Goal: Information Seeking & Learning: Check status

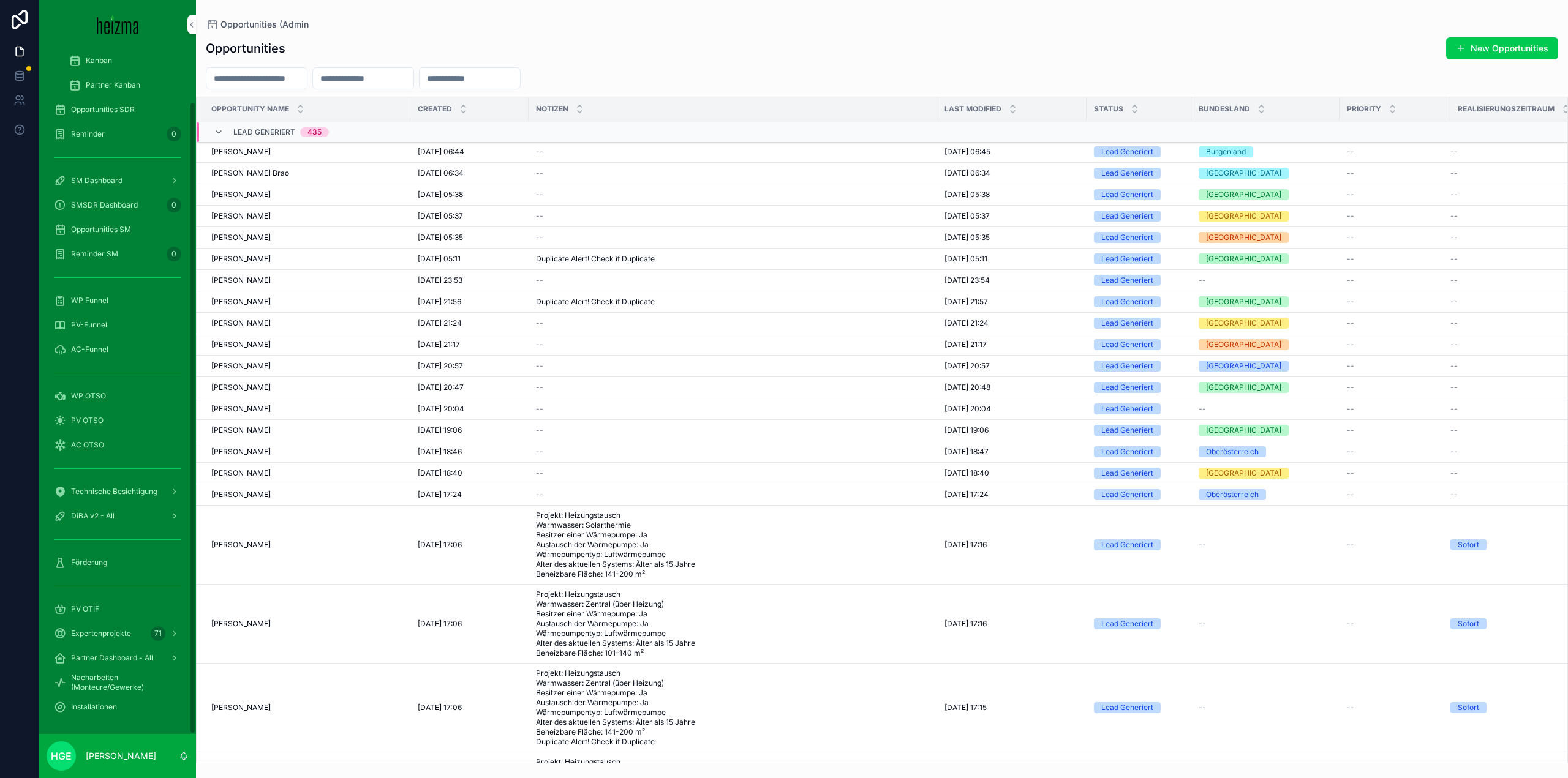
click at [99, 606] on div "PV OTIF" at bounding box center [118, 609] width 127 height 20
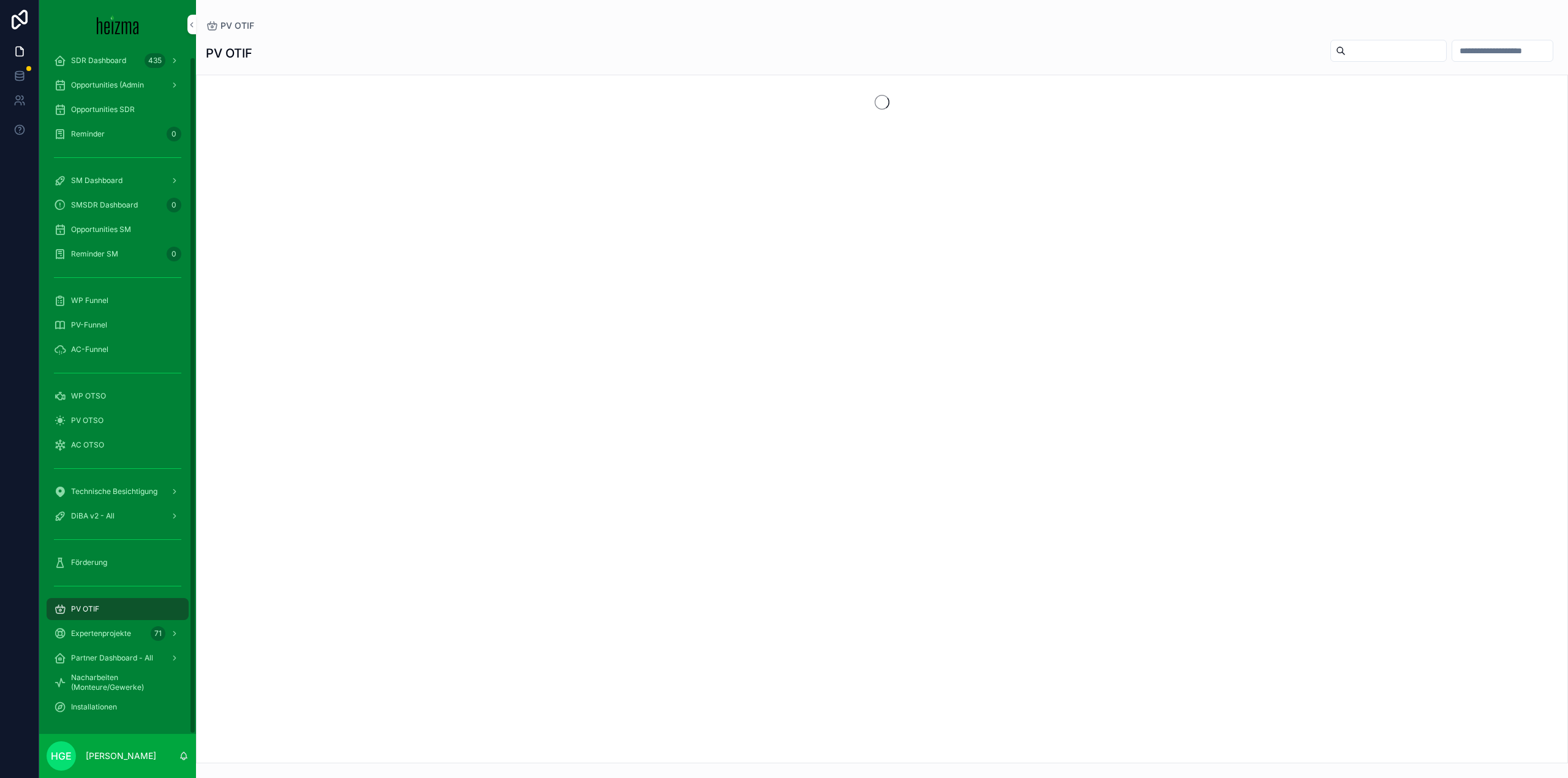
scroll to position [8, 0]
click at [1356, 47] on input "scrollable content" at bounding box center [1395, 50] width 100 height 17
type input "*"
type input "**********"
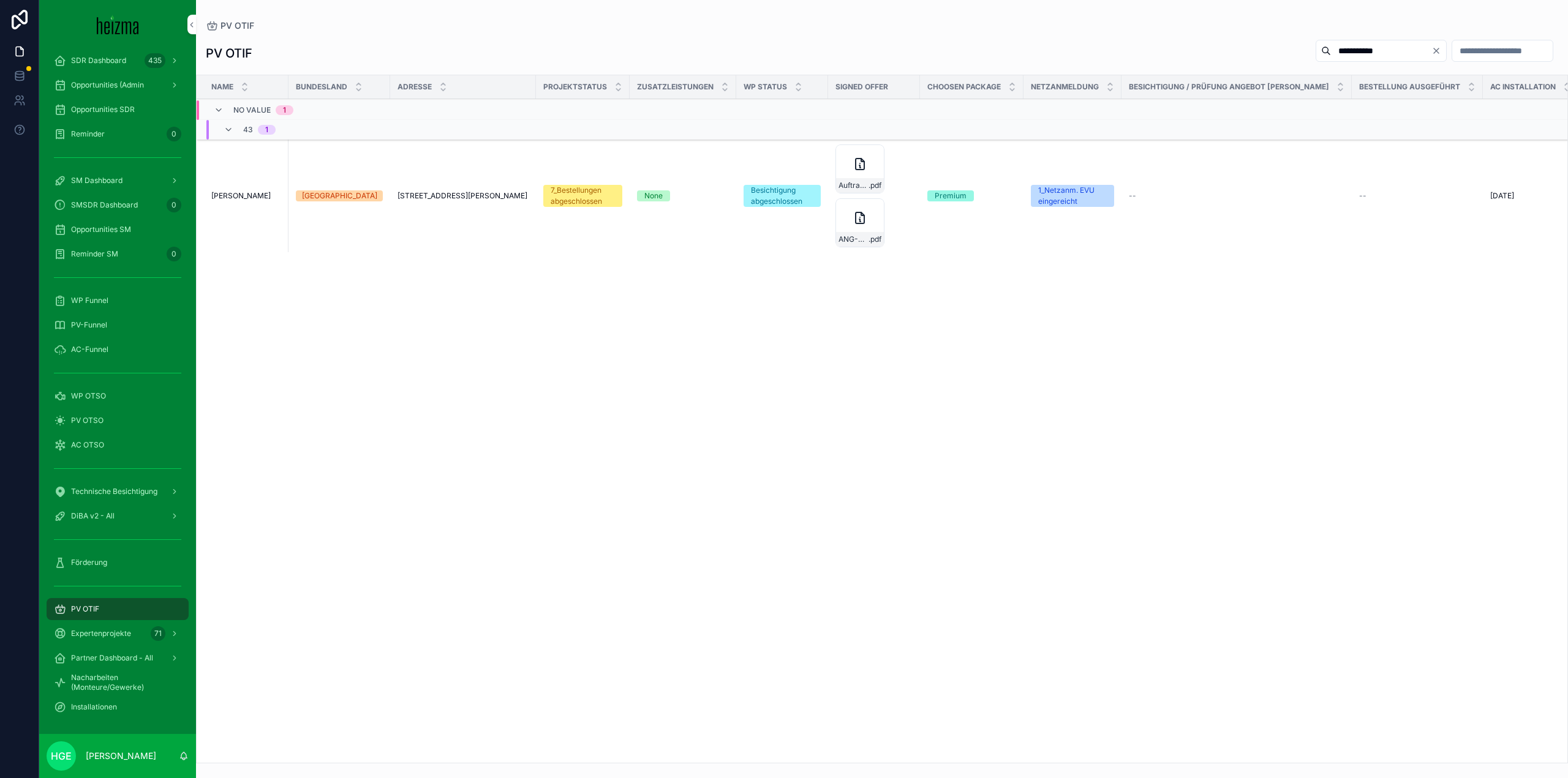
click at [225, 199] on span "[PERSON_NAME]" at bounding box center [240, 196] width 60 height 10
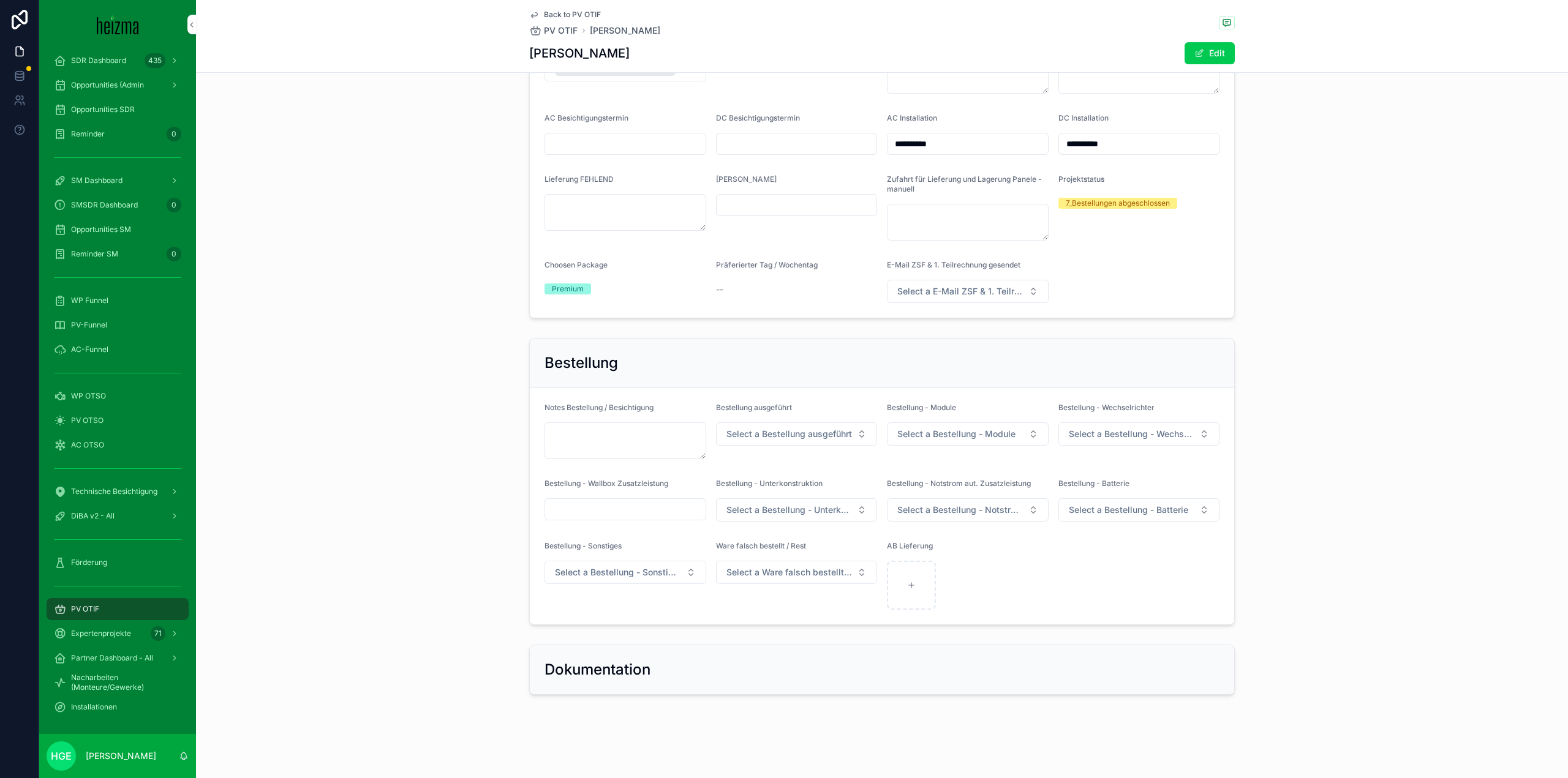
scroll to position [1858, 0]
click at [809, 426] on button "Select a Bestellung ausgeführt" at bounding box center [796, 434] width 162 height 23
click at [783, 484] on div "ja" at bounding box center [792, 483] width 170 height 18
click at [952, 424] on button "Select a Bestellung - Module" at bounding box center [967, 434] width 162 height 23
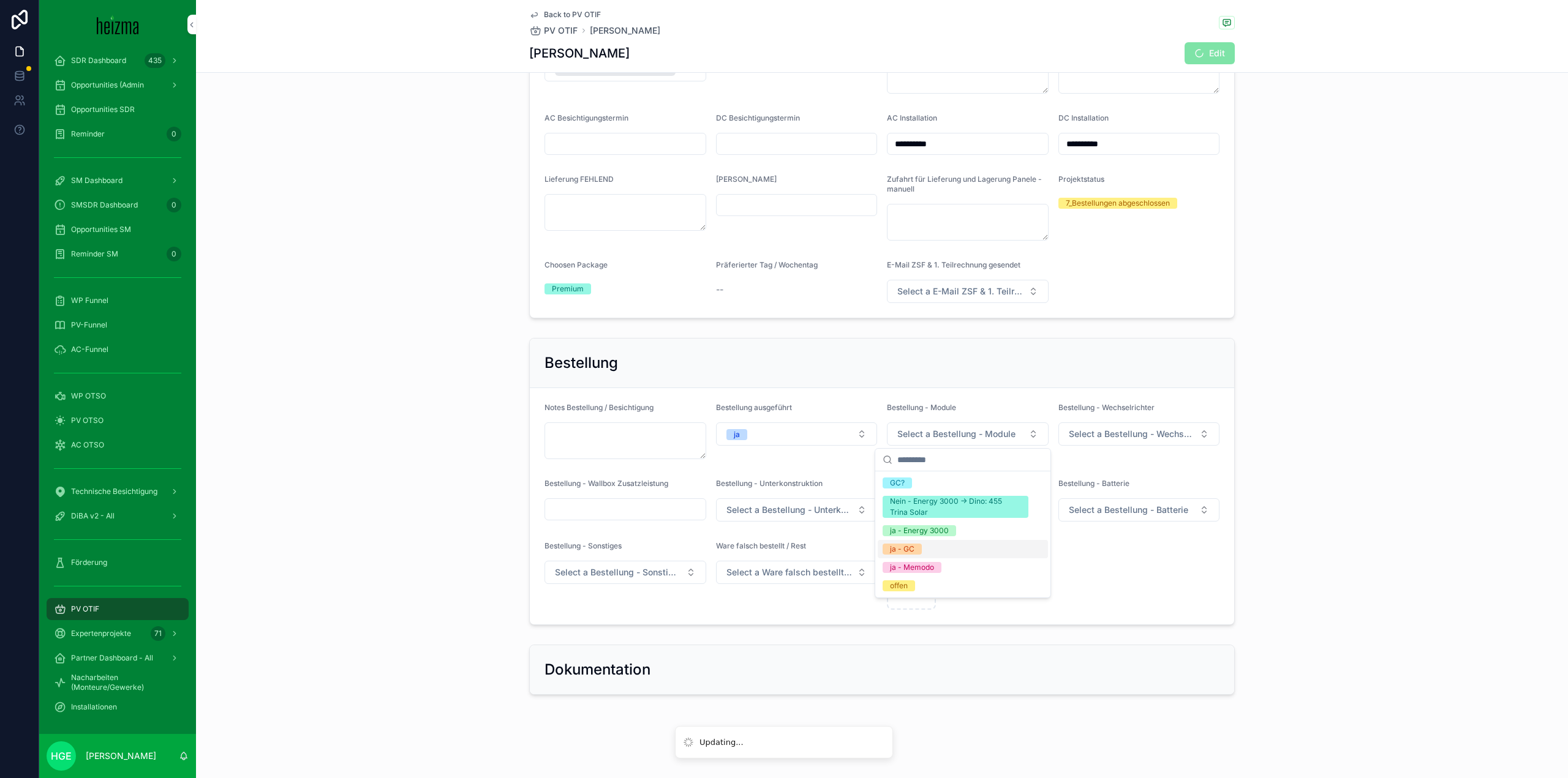
click at [928, 548] on div "ja - GC" at bounding box center [963, 549] width 170 height 18
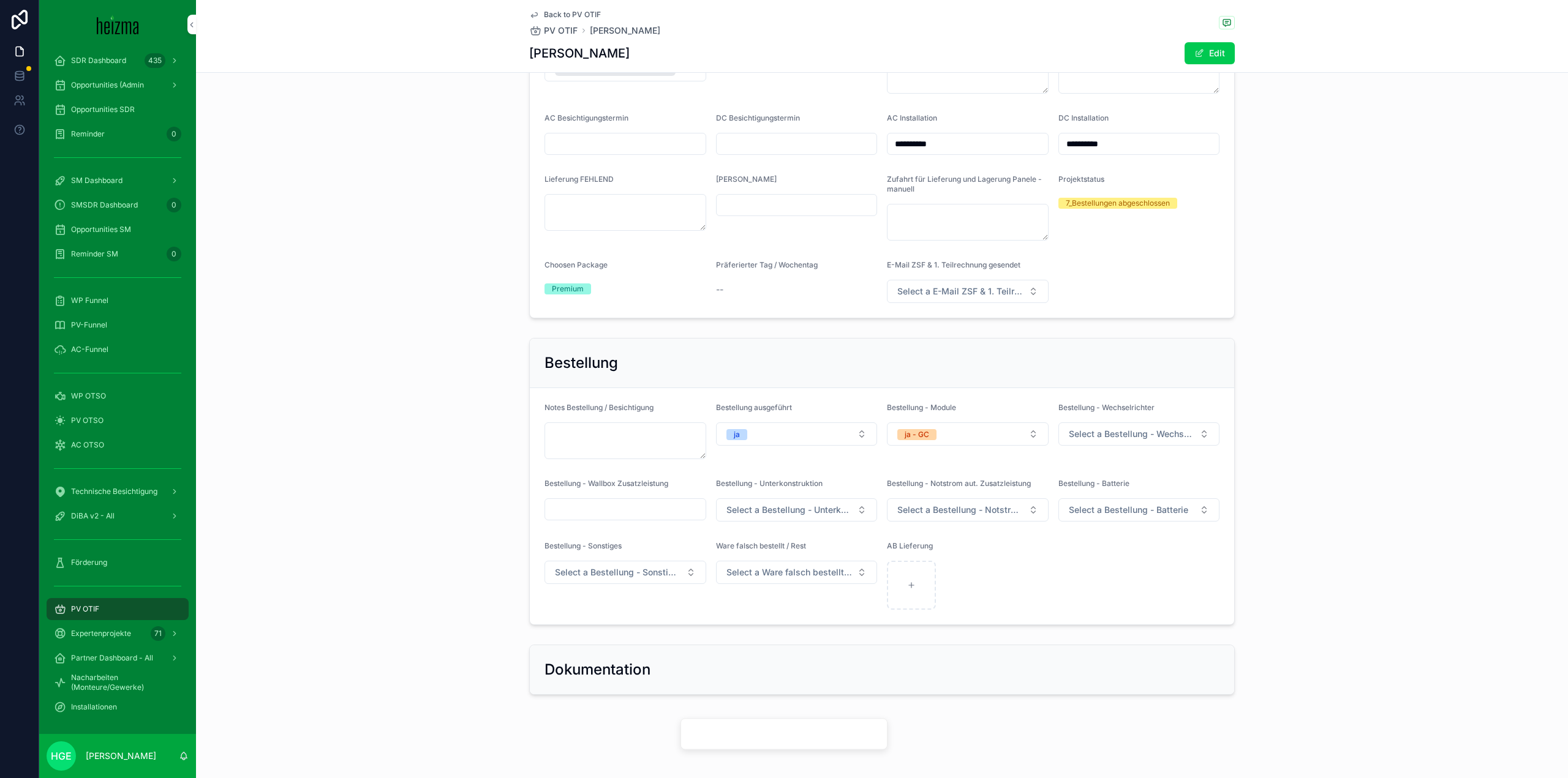
click at [1076, 434] on span "Select a Bestellung - Wechselrichter" at bounding box center [1131, 434] width 126 height 12
click at [1085, 551] on div "ja - GC" at bounding box center [1073, 556] width 25 height 11
click at [790, 508] on span "Select a Bestellung - Unterkonstruktion" at bounding box center [789, 510] width 126 height 12
click at [1094, 560] on form "Notes Bestellung / Besichtigung Bestellung ausgeführt ja Bestellung - Module [P…" at bounding box center [882, 506] width 705 height 236
click at [1016, 505] on span "Select a Bestellung - Notstrom aut. Zusatzleistung" at bounding box center [960, 510] width 126 height 12
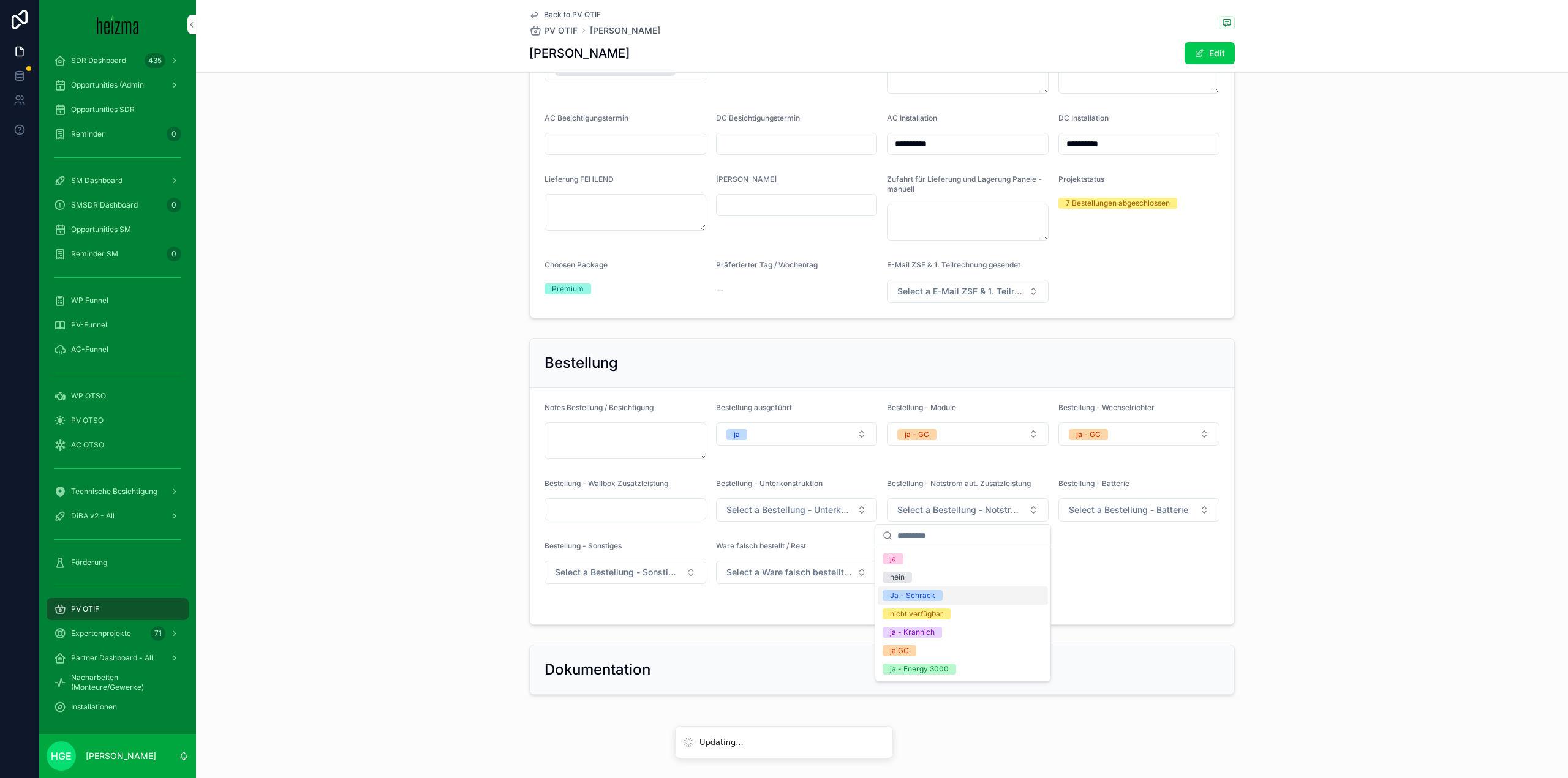
click at [1181, 581] on form "Notes Bestellung / Besichtigung Bestellung ausgeführt ja Bestellung - Module [P…" at bounding box center [882, 506] width 705 height 236
click at [1174, 510] on span "Select a Bestellung - Batterie" at bounding box center [1128, 510] width 119 height 12
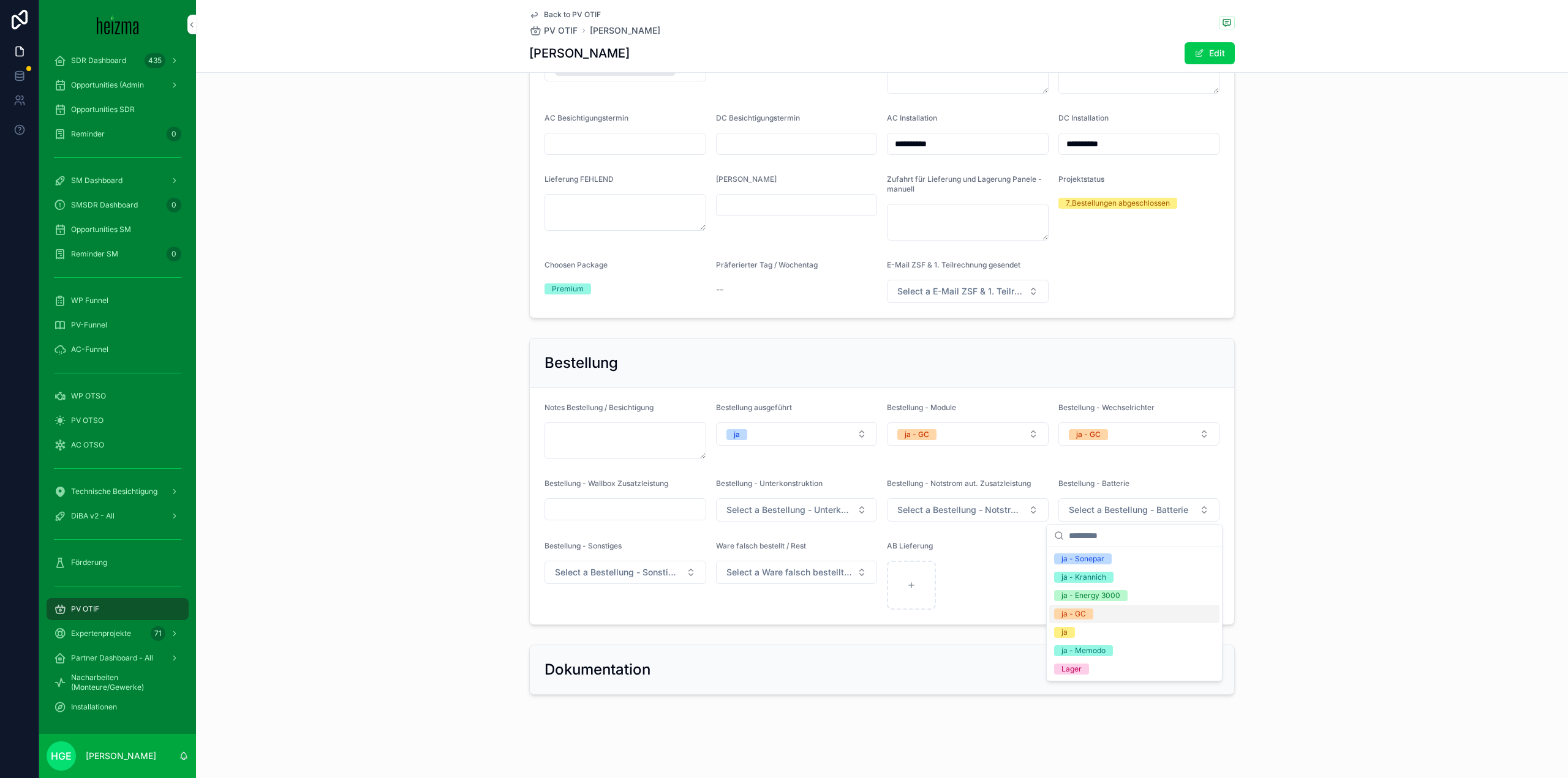
click at [1091, 616] on span "ja - GC" at bounding box center [1074, 614] width 39 height 11
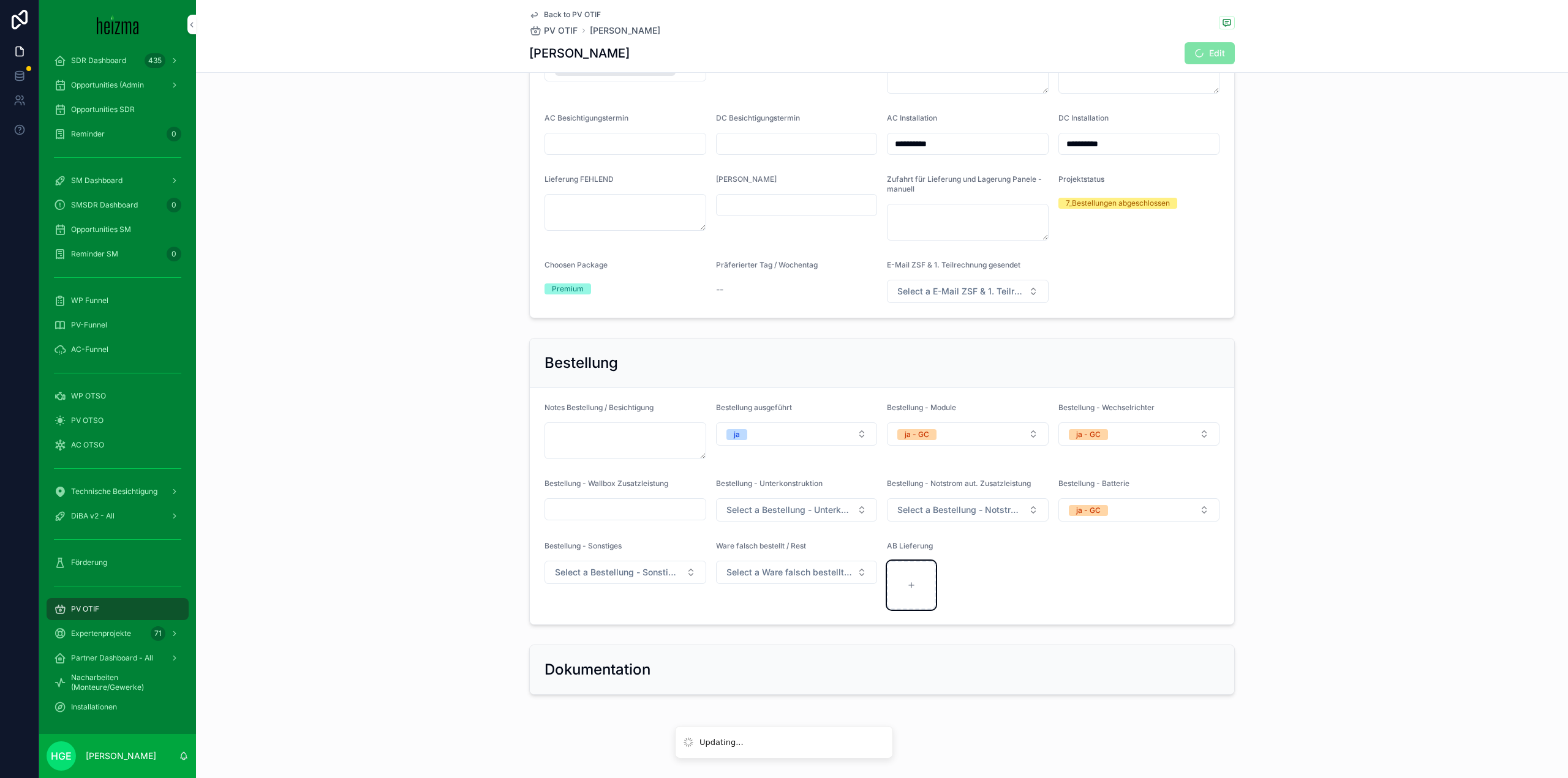
click at [909, 577] on div "scrollable content" at bounding box center [911, 584] width 49 height 49
type input "**********"
click at [901, 590] on div "AB_39290316_001 .pdf" at bounding box center [911, 584] width 49 height 49
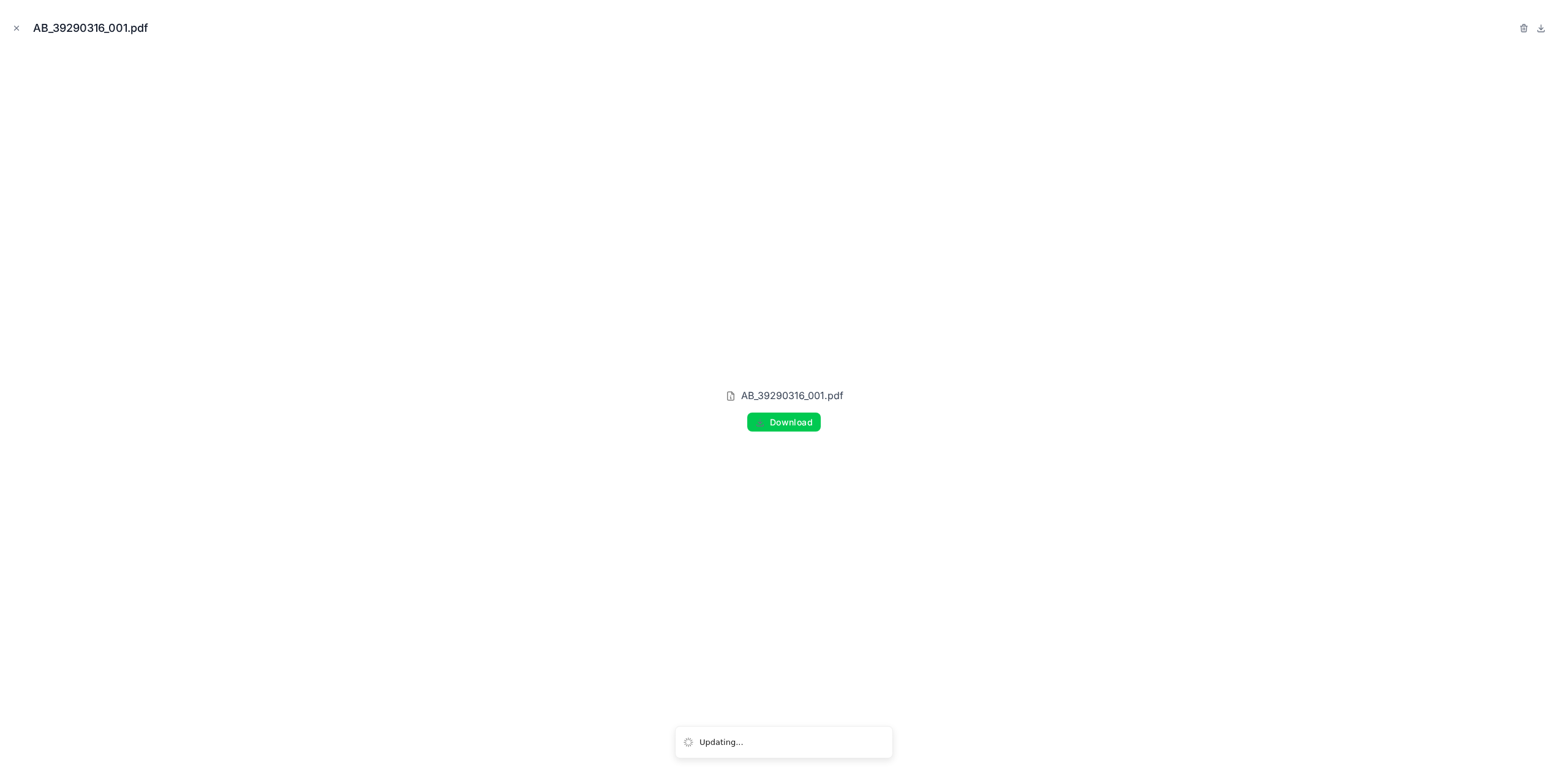
click at [787, 423] on span "Download" at bounding box center [791, 422] width 43 height 11
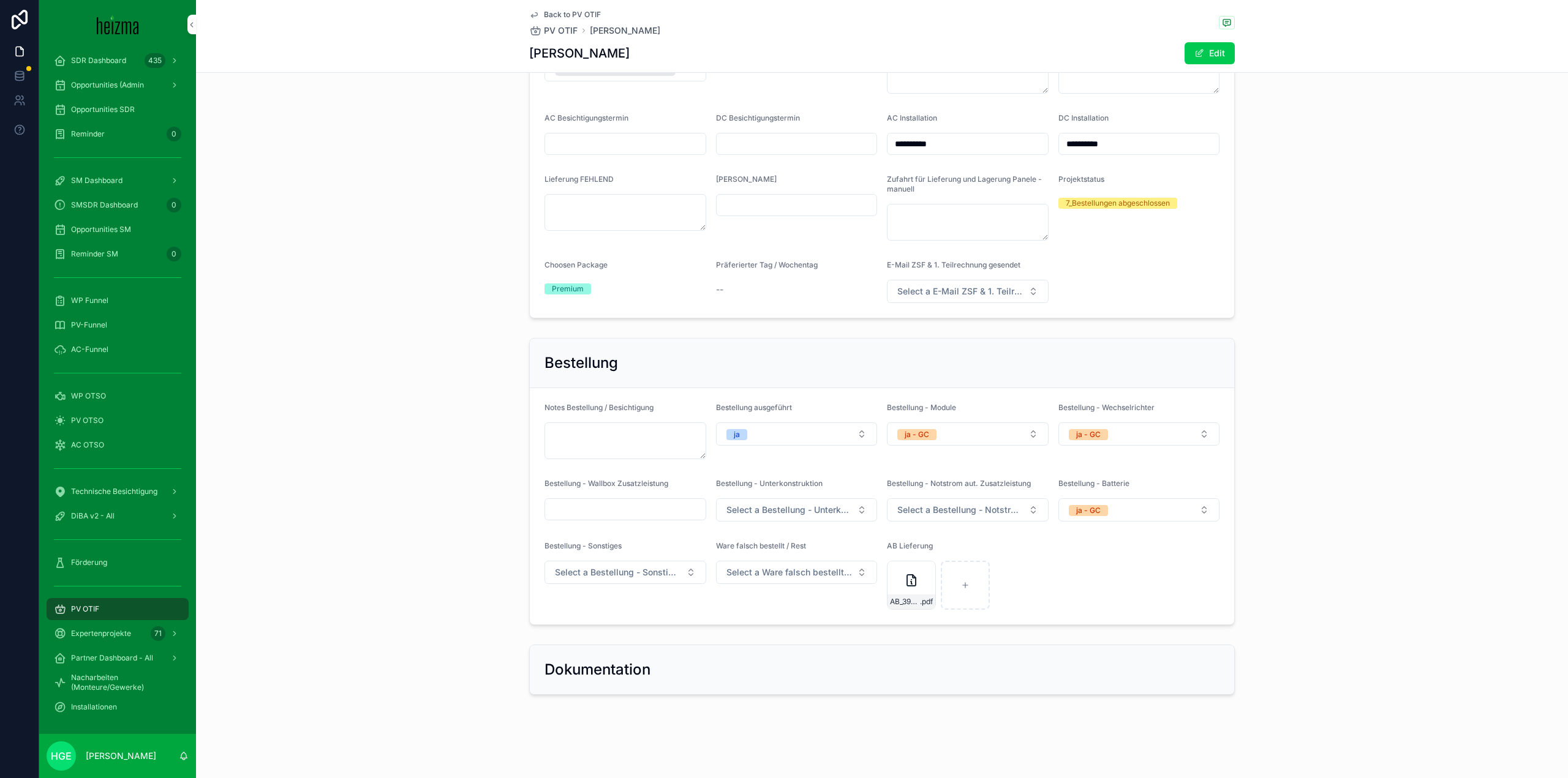
drag, startPoint x: 127, startPoint y: 508, endPoint x: 282, endPoint y: 464, distance: 161.1
click at [127, 508] on div "DiBA v2 - All" at bounding box center [118, 516] width 127 height 20
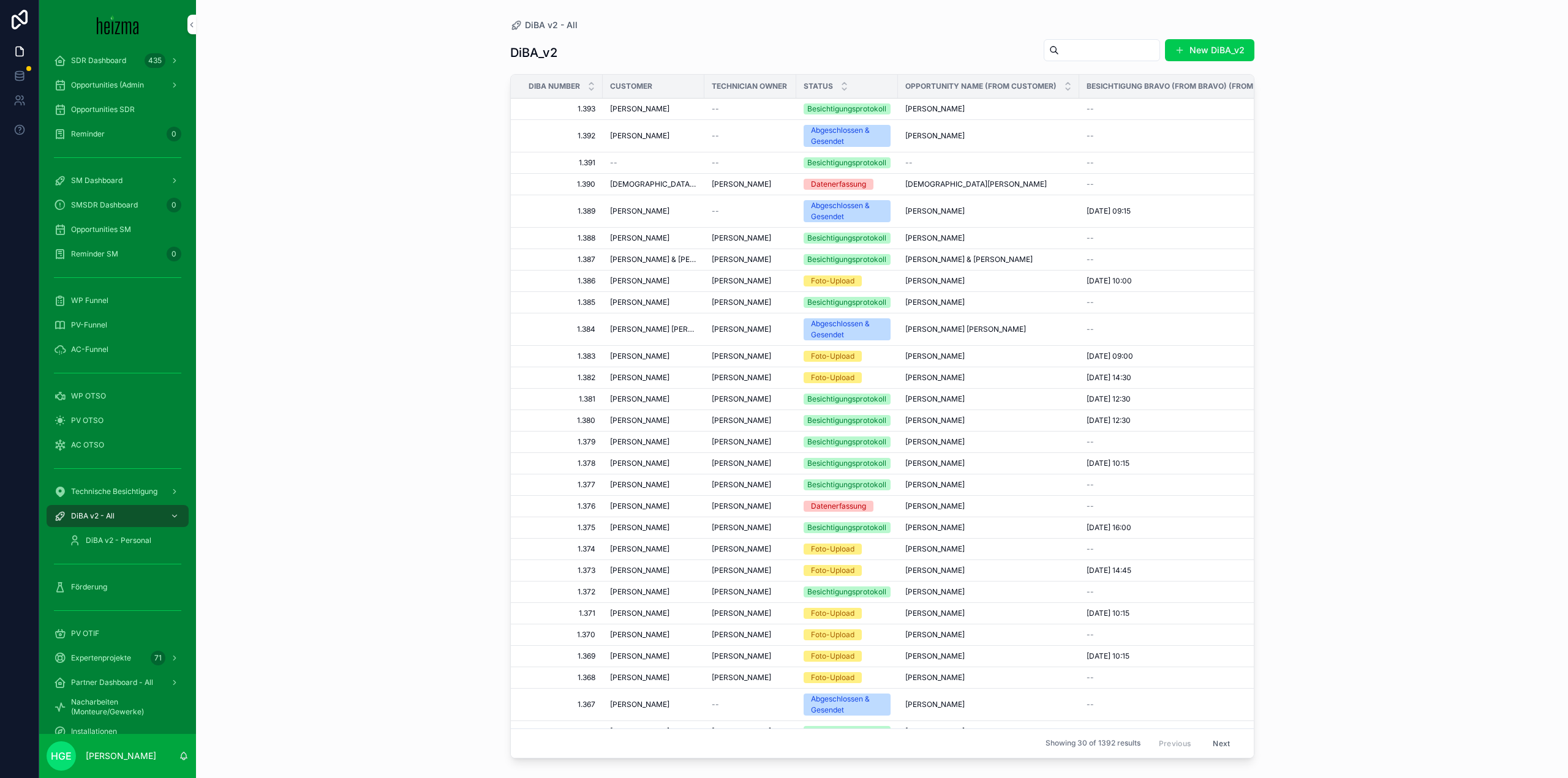
click at [1091, 48] on input "scrollable content" at bounding box center [1108, 50] width 100 height 17
type input "**********"
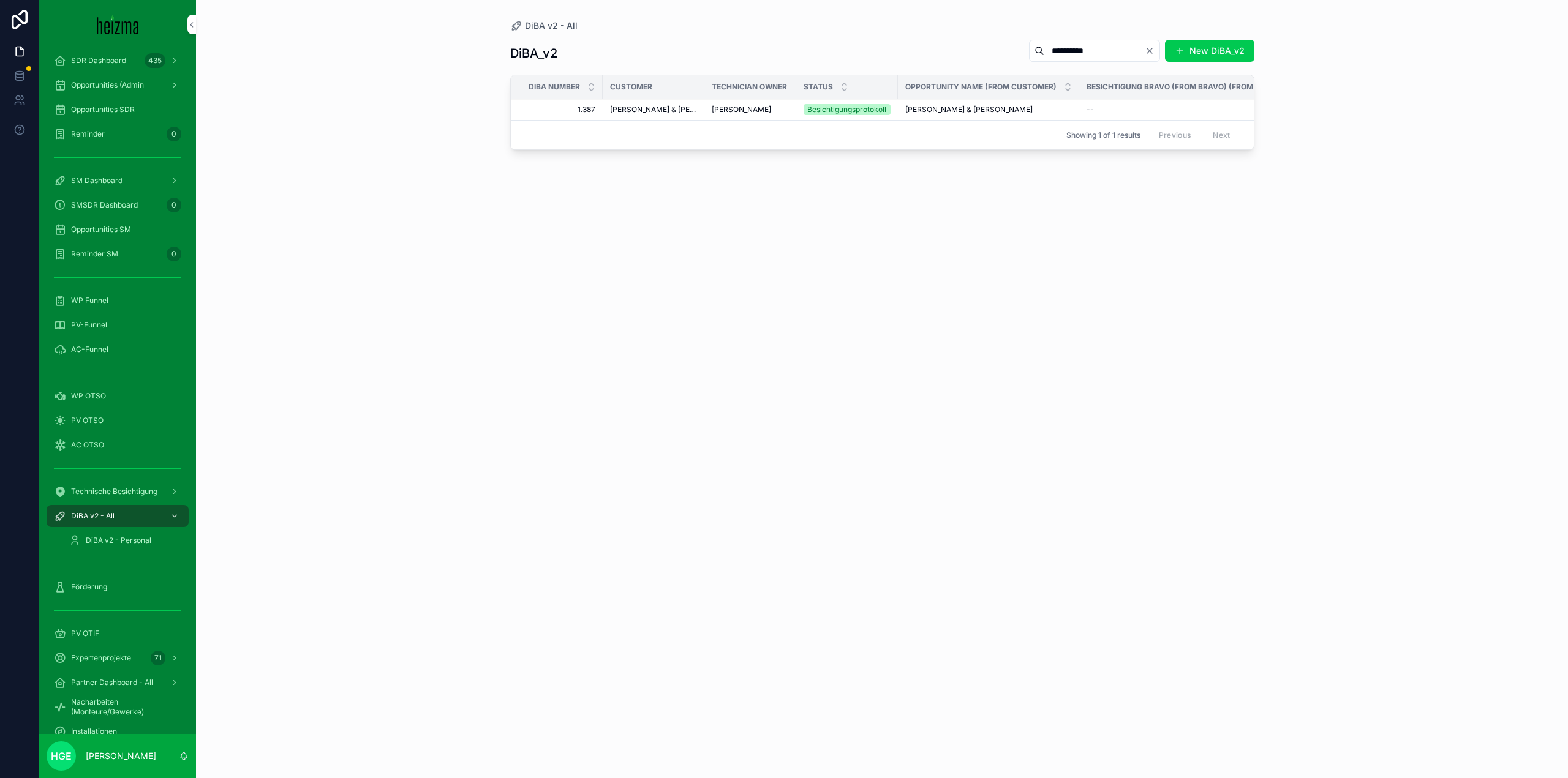
click at [675, 113] on span "[PERSON_NAME] & [PERSON_NAME]" at bounding box center [653, 109] width 87 height 10
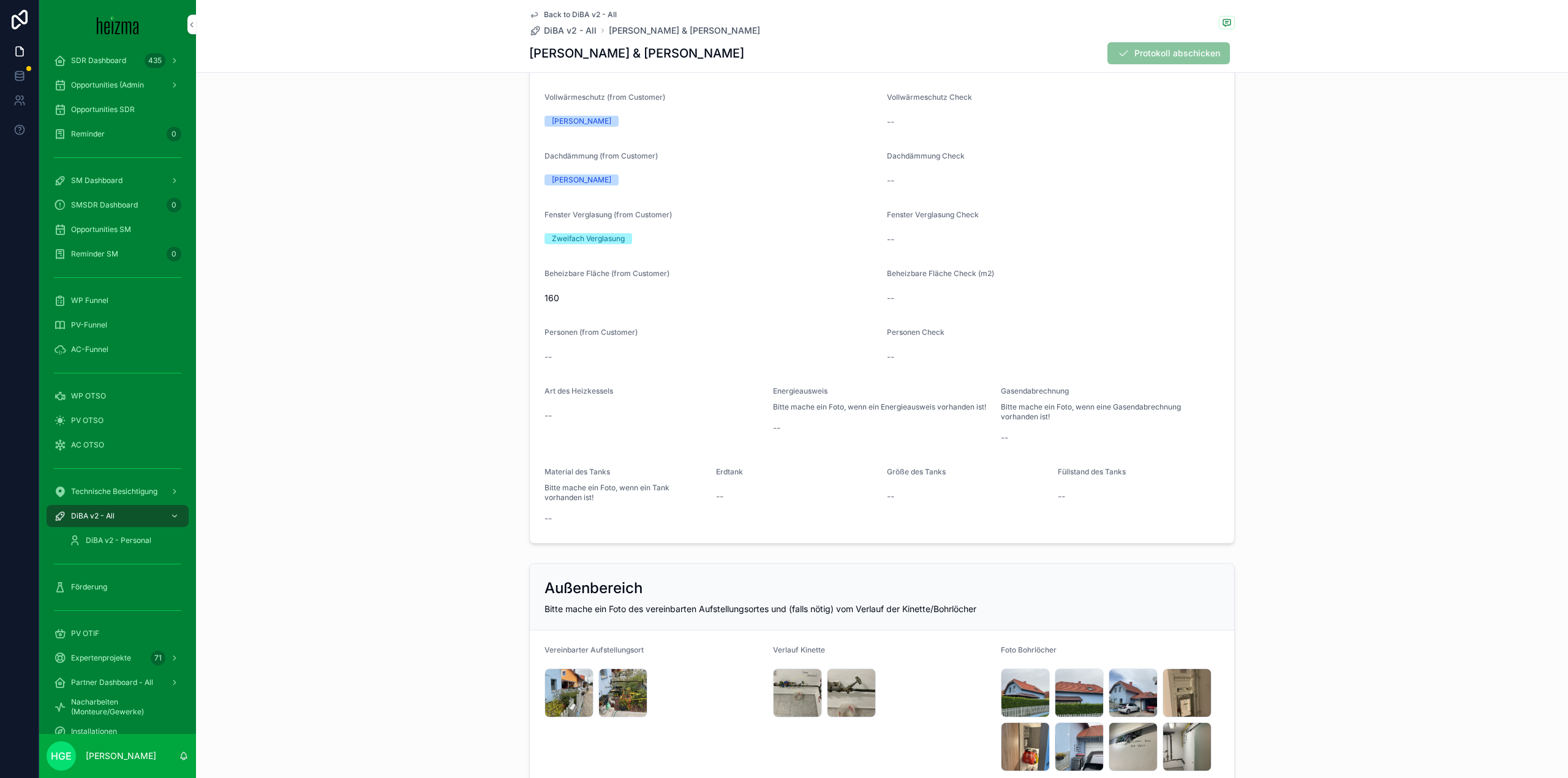
scroll to position [1224, 0]
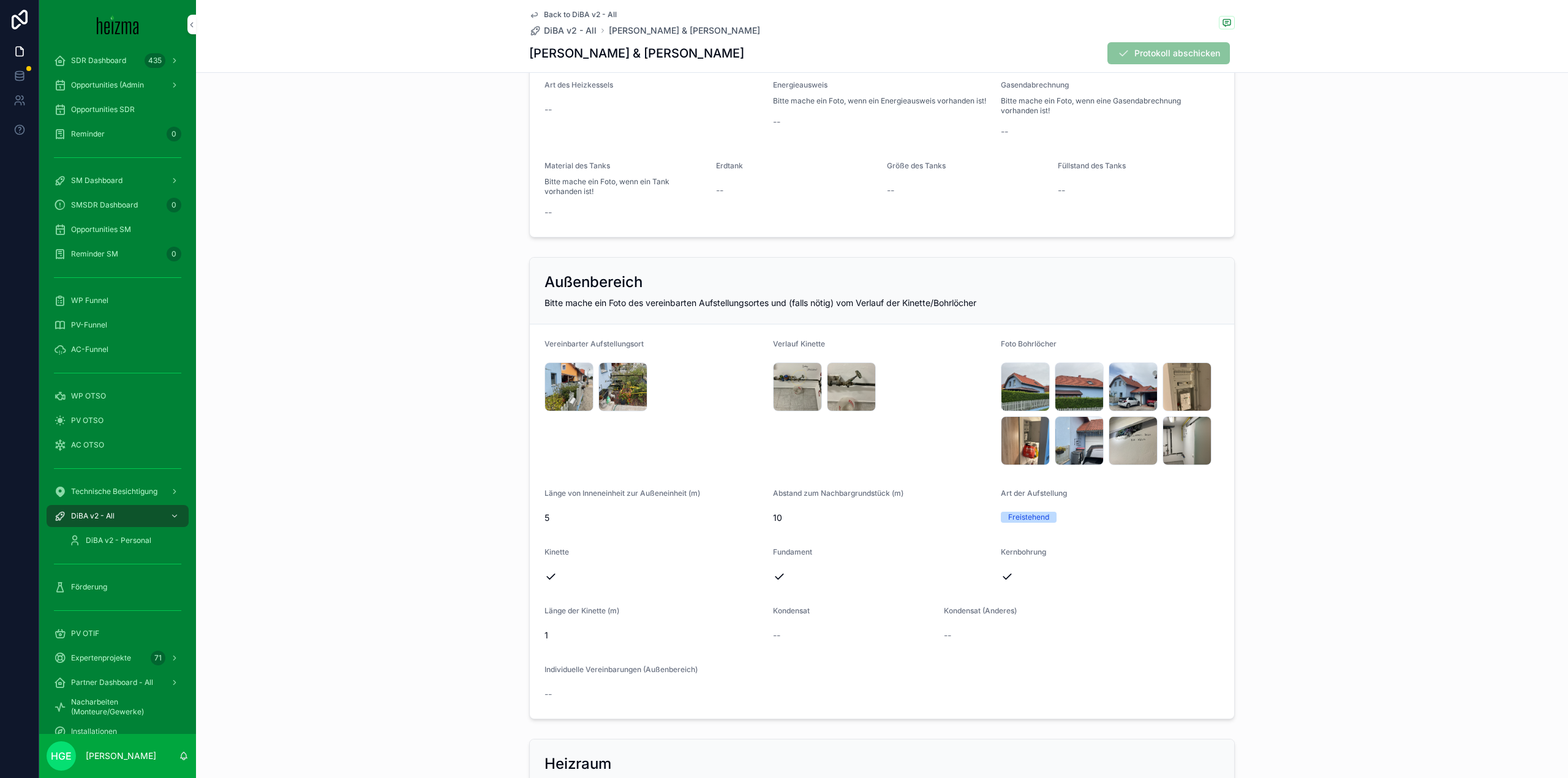
click at [0, 0] on span "IMG_6508" at bounding box center [0, 0] width 0 height 0
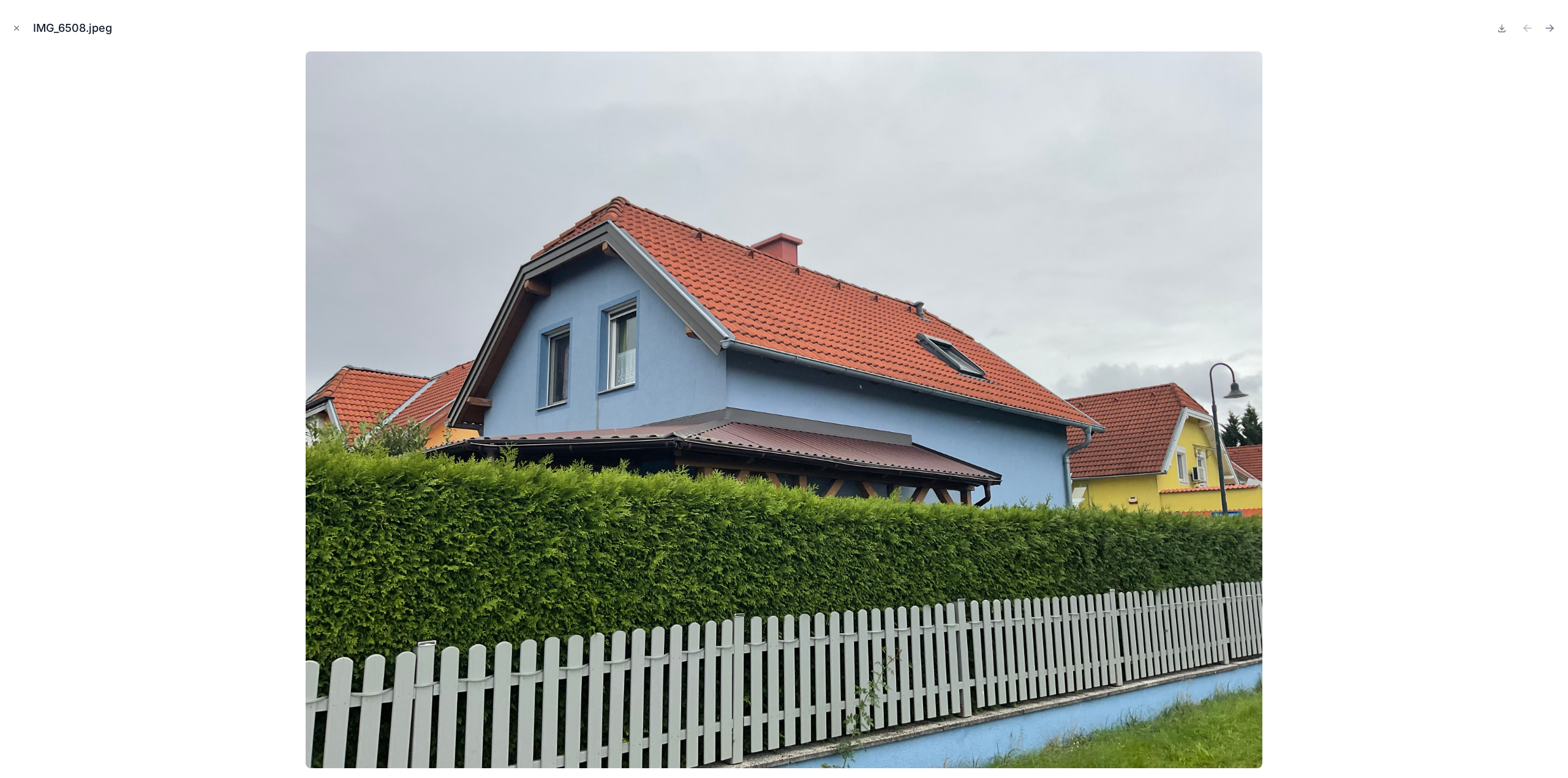
click at [1548, 25] on icon "Next file" at bounding box center [1549, 28] width 12 height 12
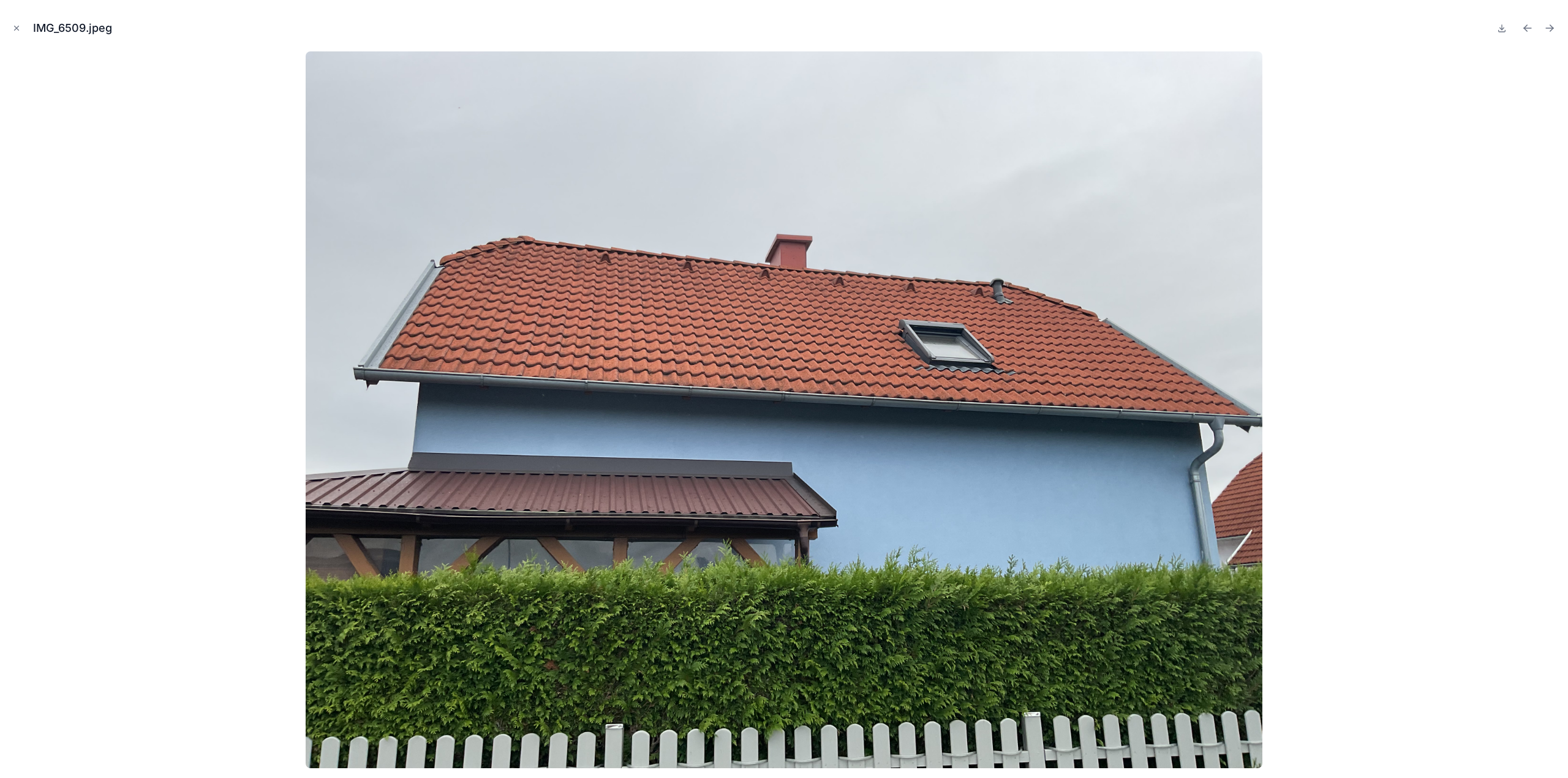
click at [1544, 23] on icon "Next file" at bounding box center [1549, 28] width 12 height 12
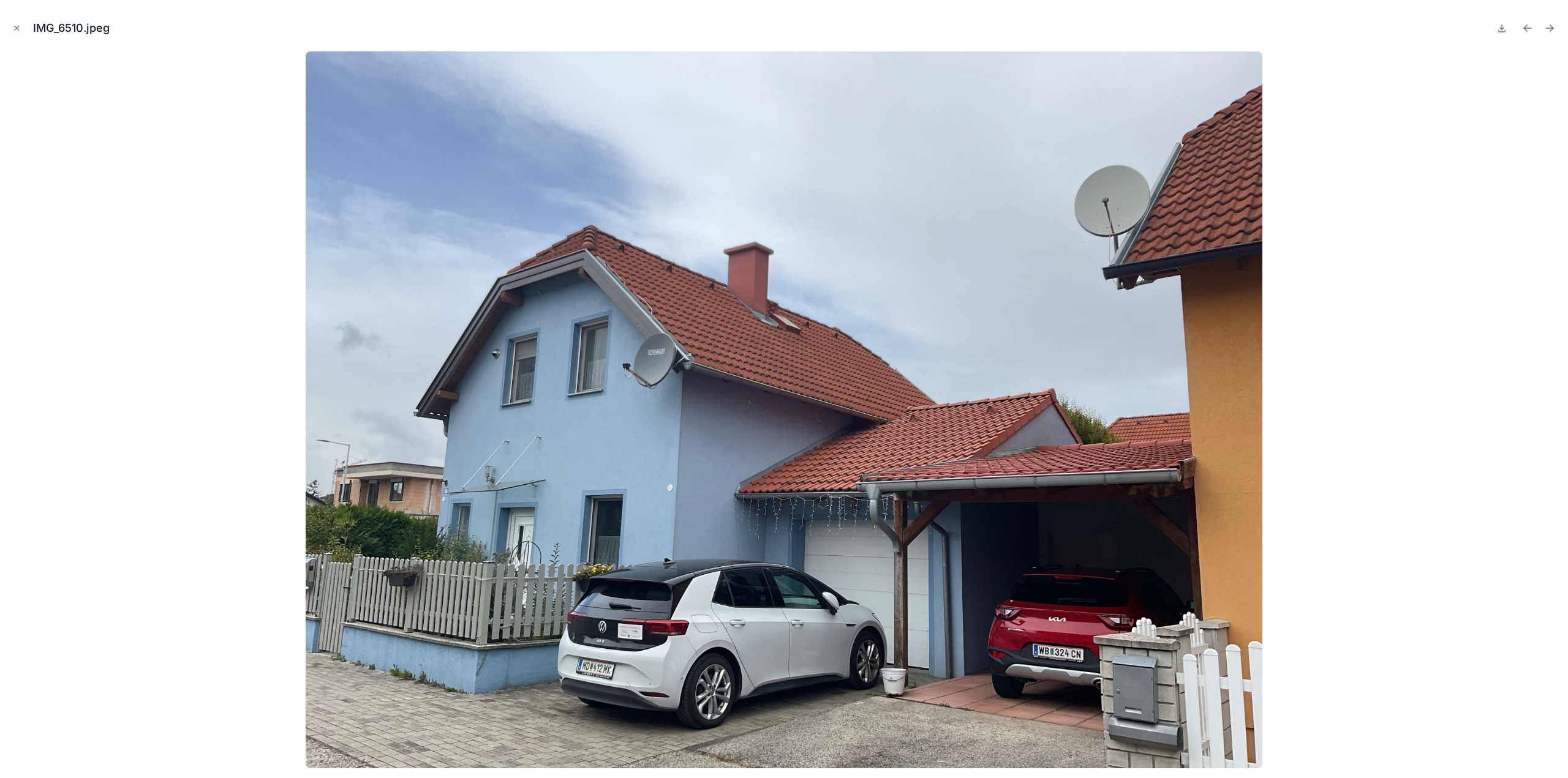
click at [1550, 31] on icon "Next file" at bounding box center [1551, 29] width 3 height 3
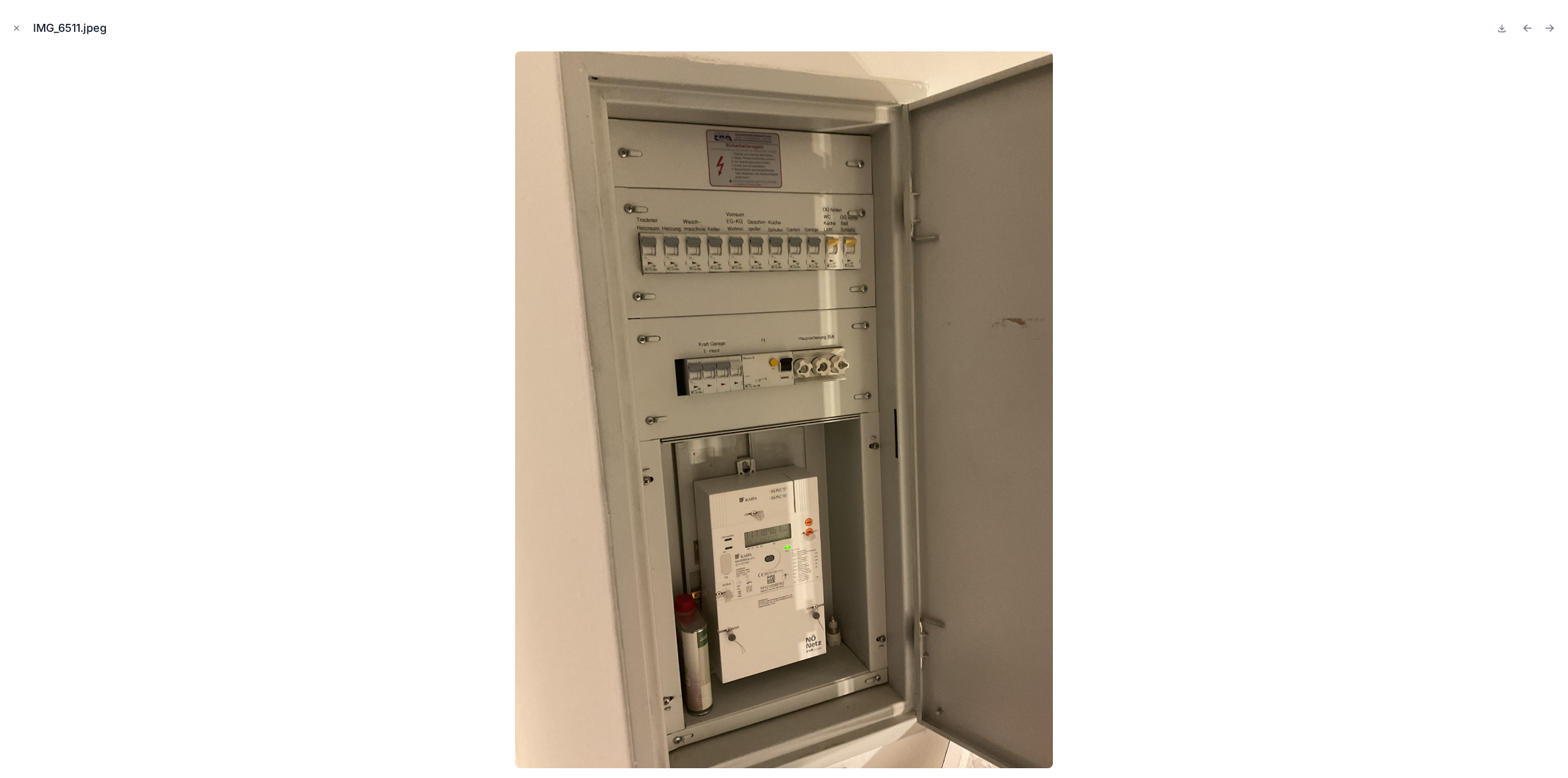
click at [1550, 31] on icon "Next file" at bounding box center [1551, 29] width 3 height 3
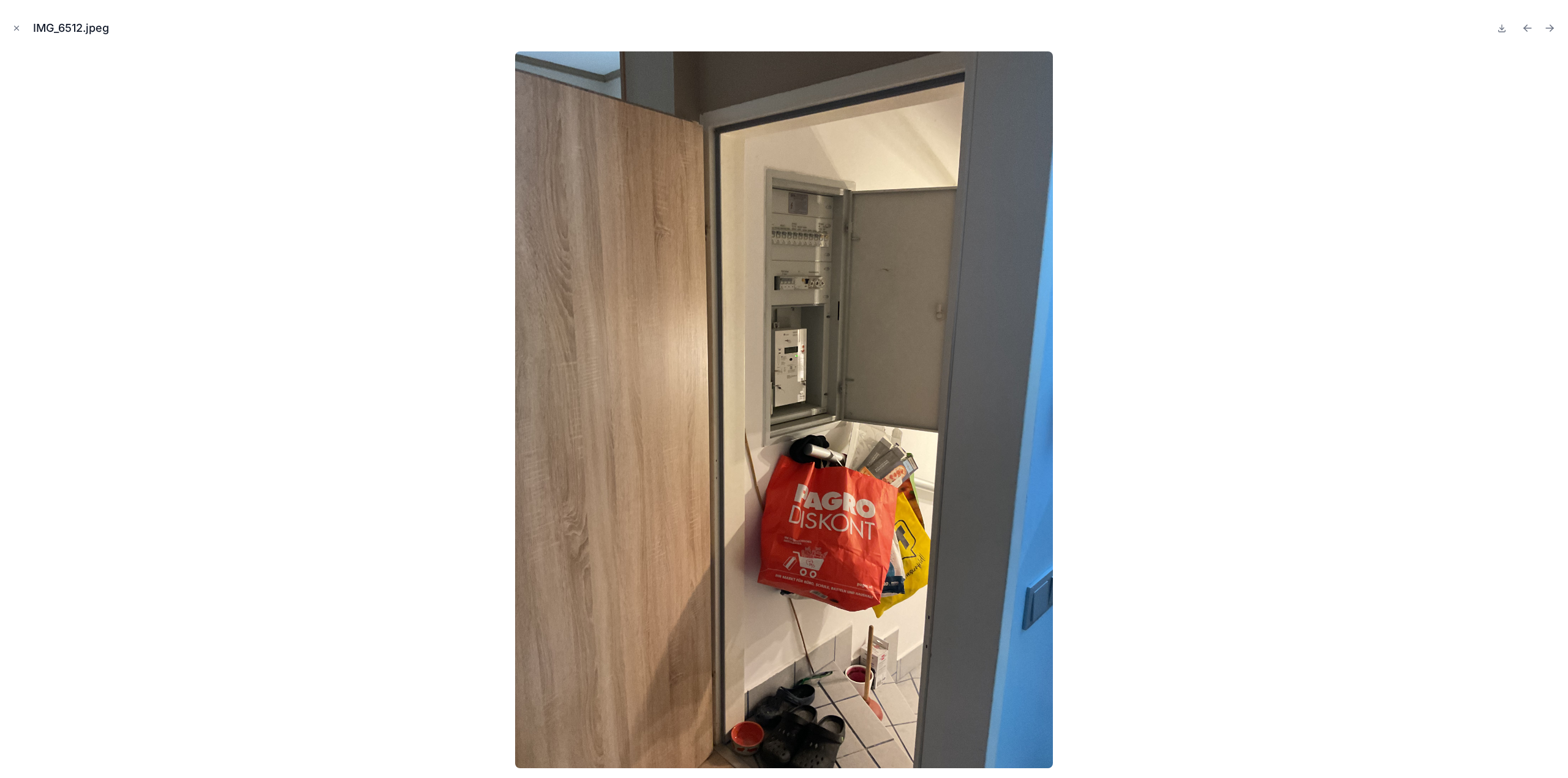
click at [1550, 31] on icon "Next file" at bounding box center [1551, 29] width 3 height 3
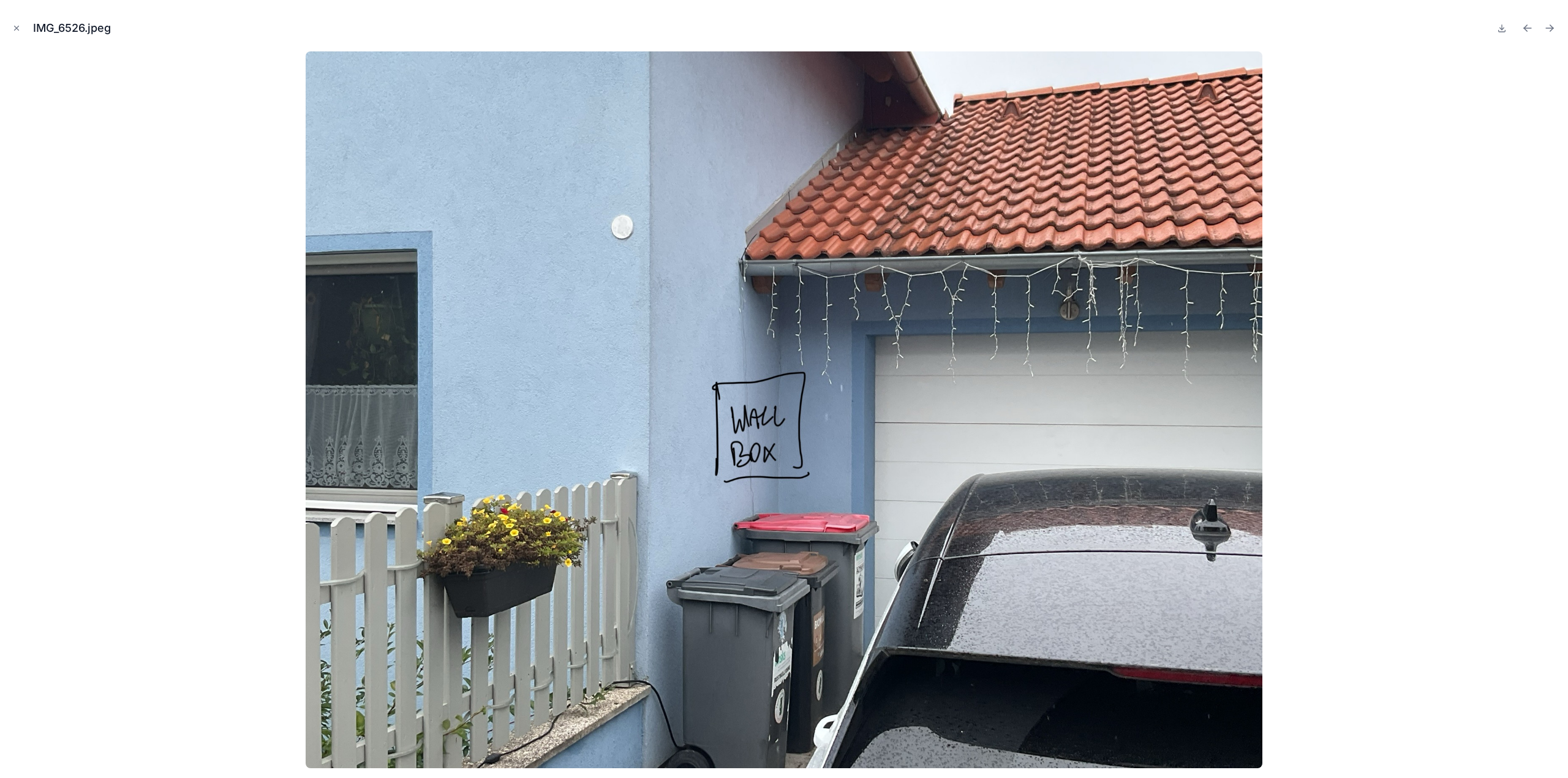
click at [1550, 31] on icon "Next file" at bounding box center [1551, 29] width 3 height 3
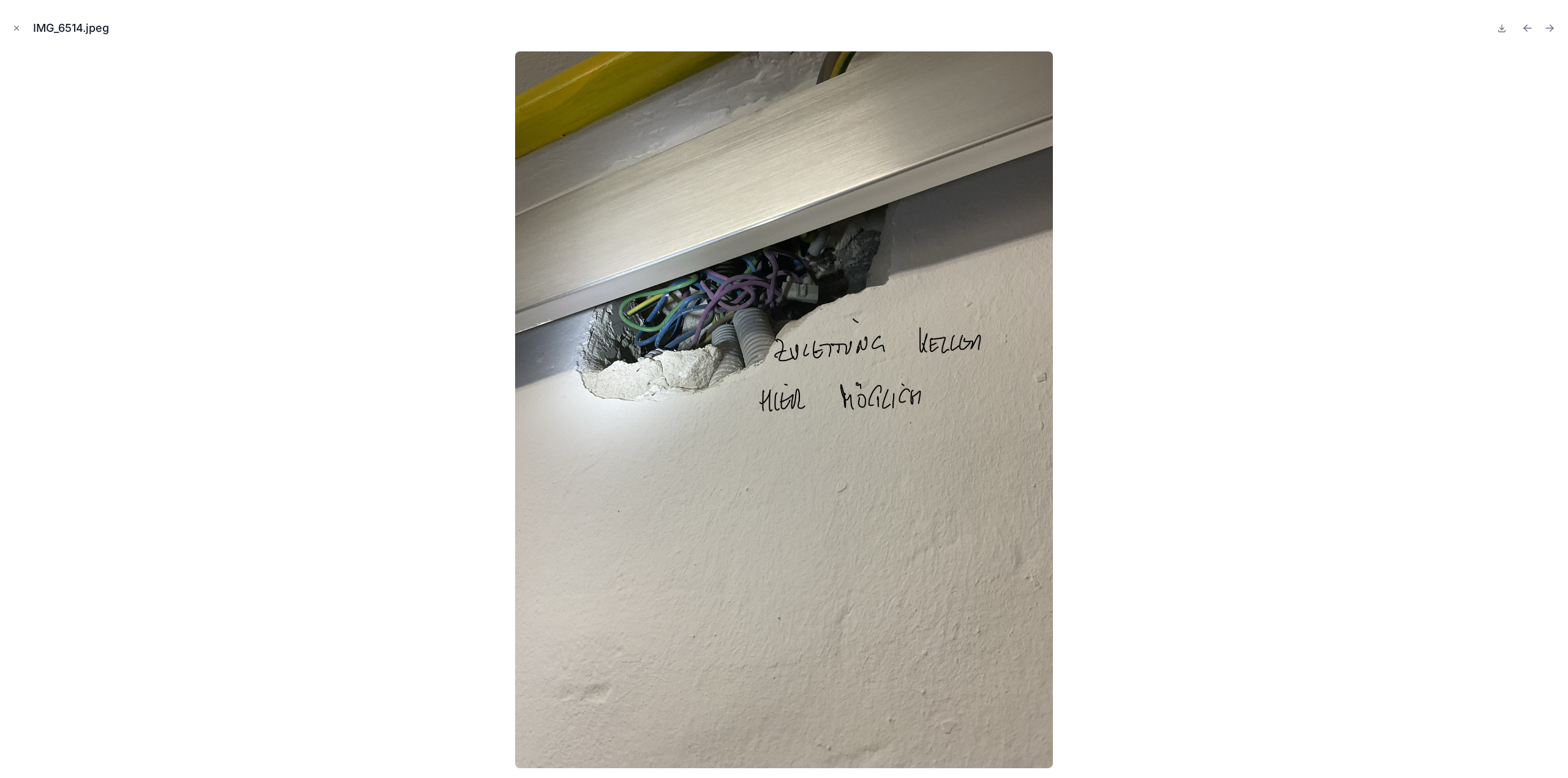
click at [1550, 31] on icon "Next file" at bounding box center [1551, 29] width 3 height 3
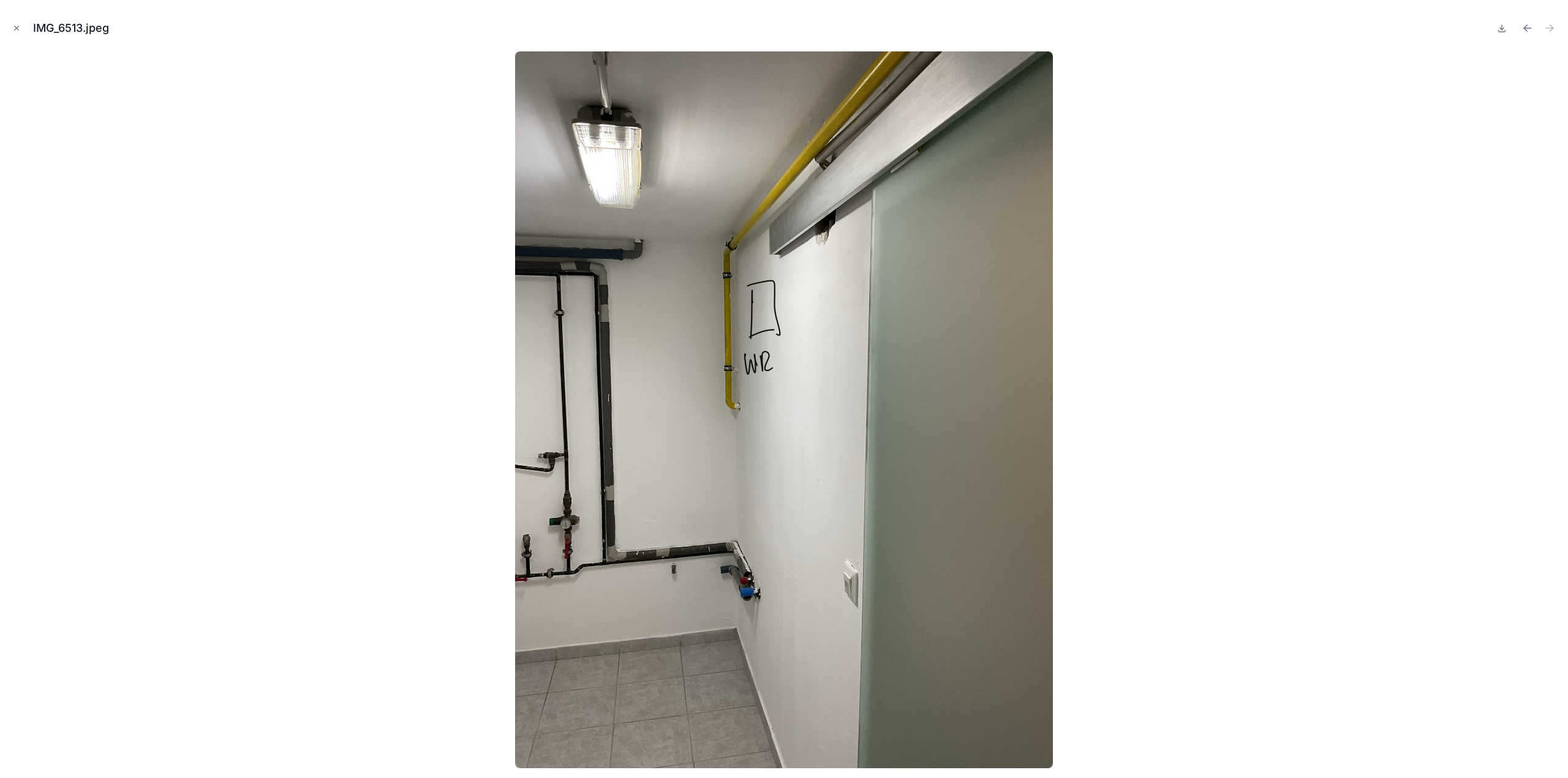
click at [20, 30] on icon "Close modal" at bounding box center [16, 28] width 8 height 8
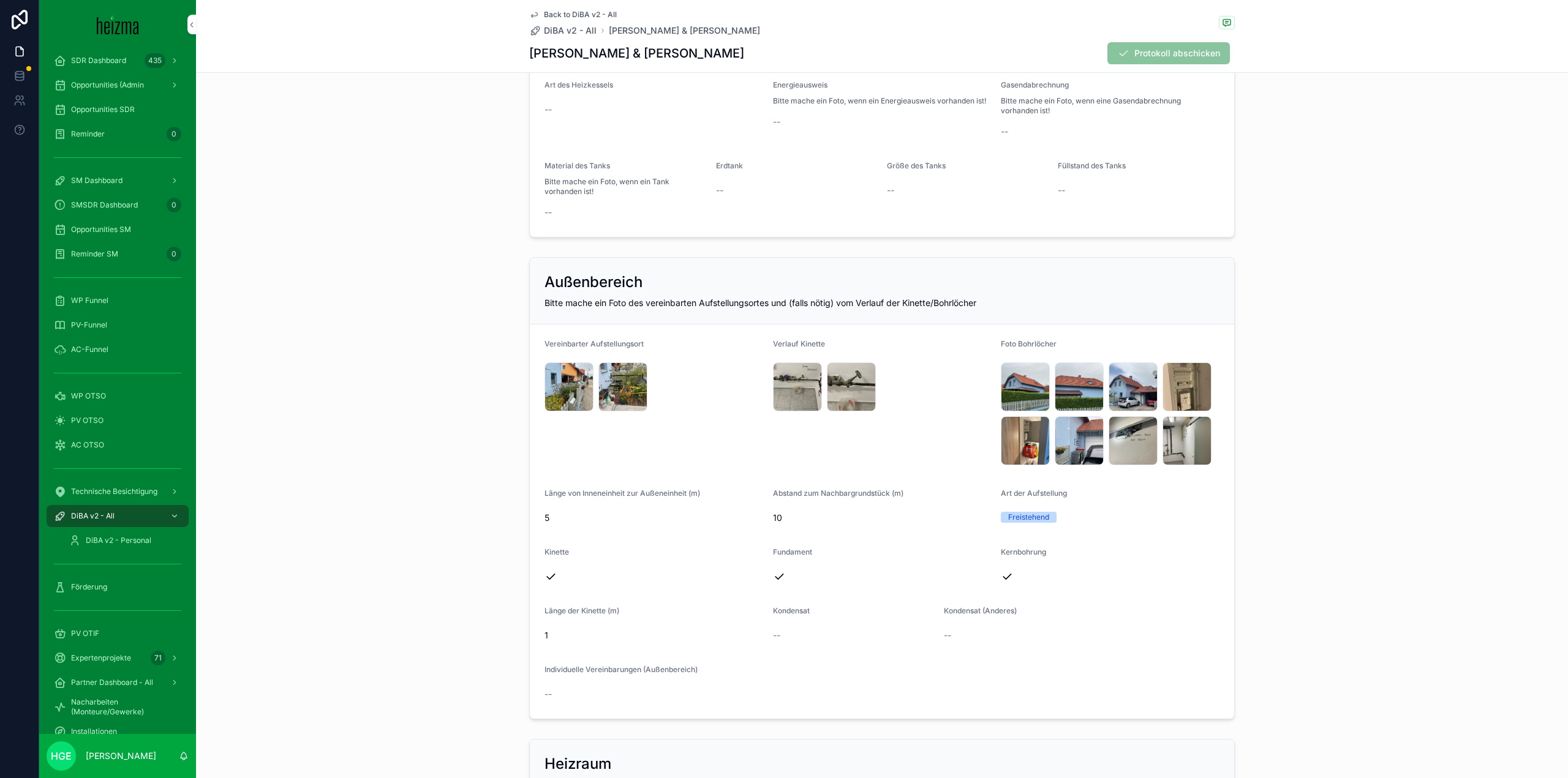
click at [601, 387] on div "IMG_6524 .jpeg" at bounding box center [622, 386] width 49 height 49
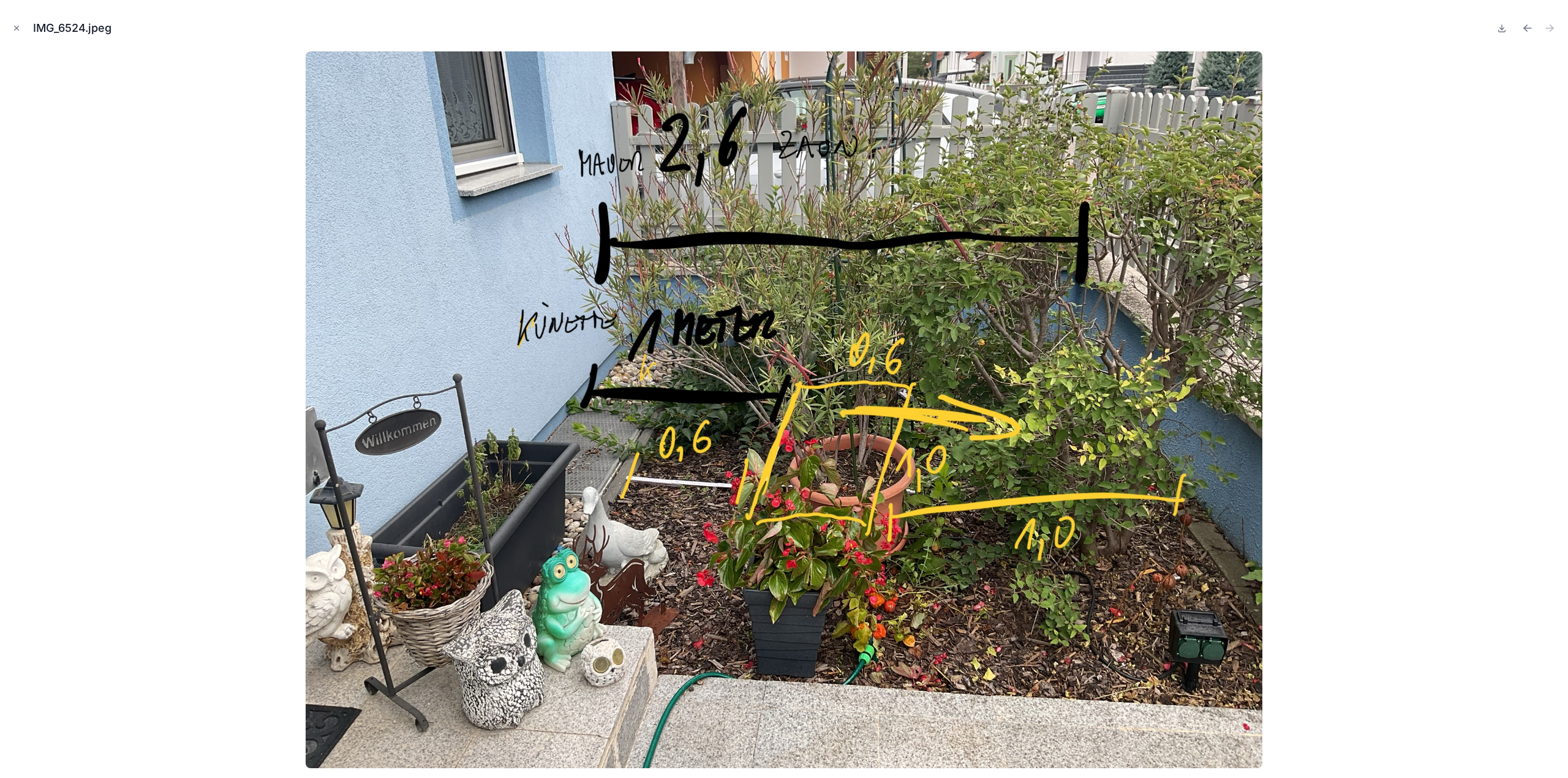
click at [18, 23] on button "Close modal" at bounding box center [17, 28] width 14 height 14
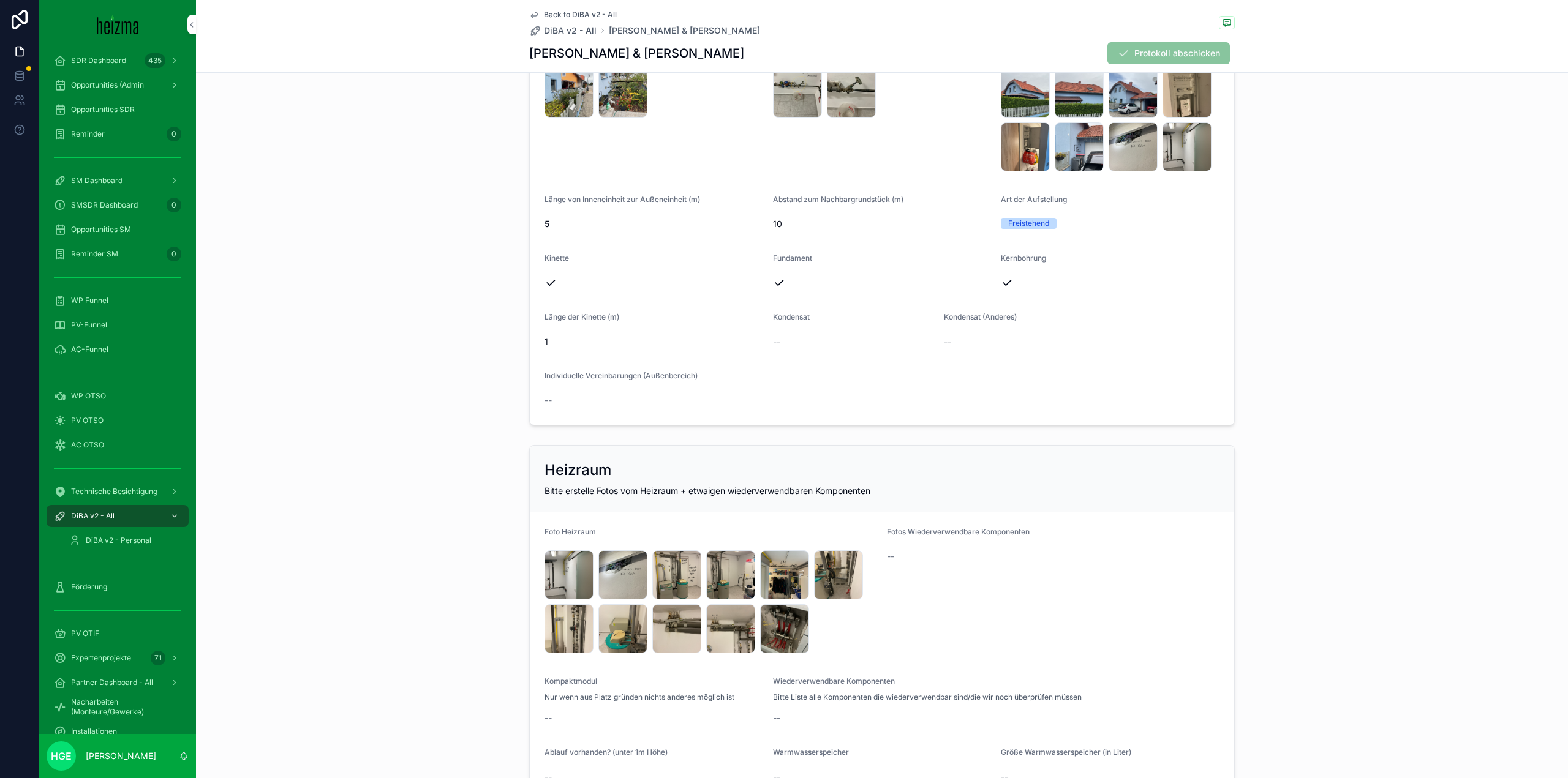
scroll to position [1836, 0]
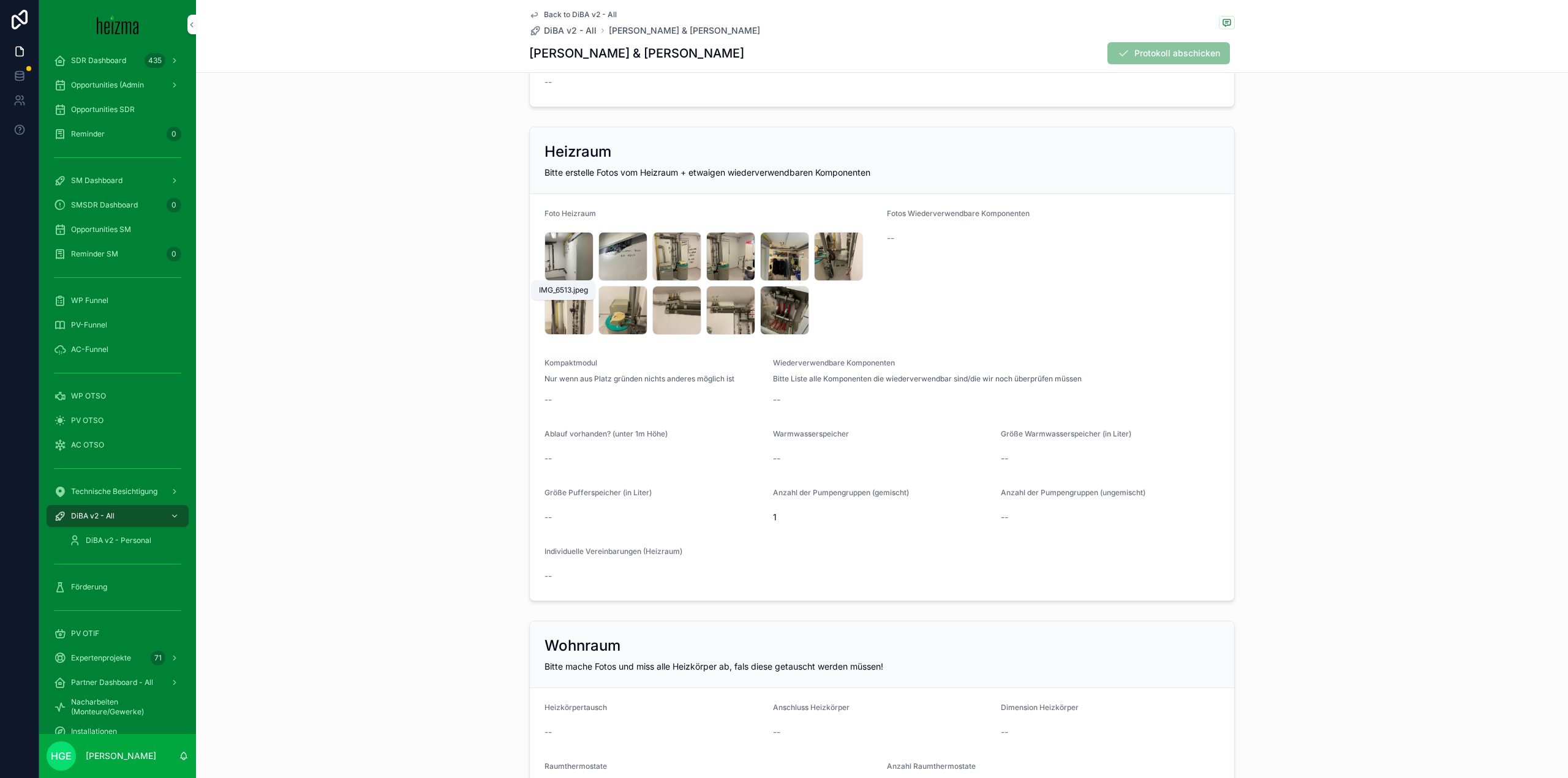
click at [0, 0] on span "IMG_6513" at bounding box center [0, 0] width 0 height 0
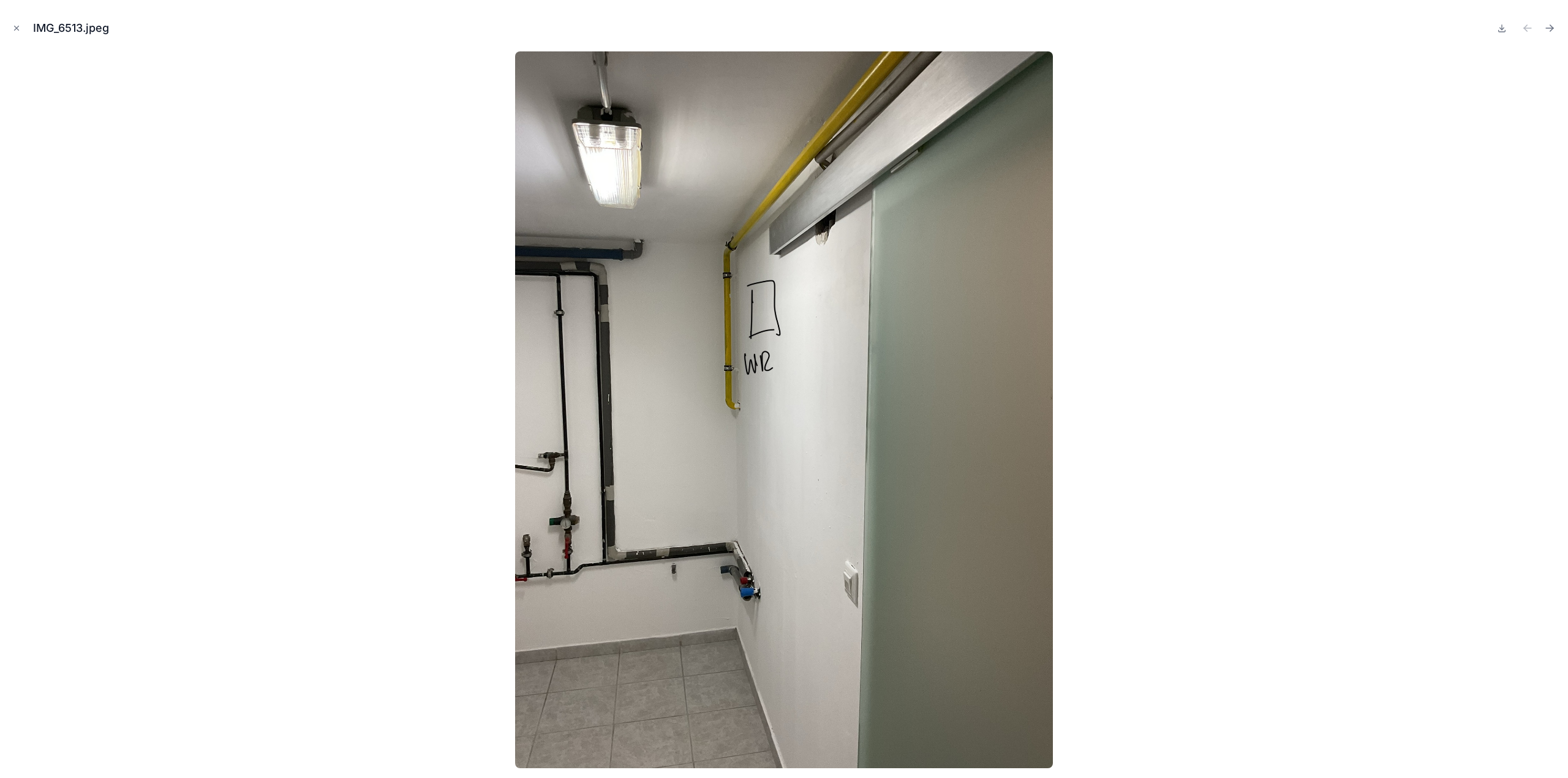
click at [1547, 30] on icon "Next file" at bounding box center [1549, 28] width 12 height 12
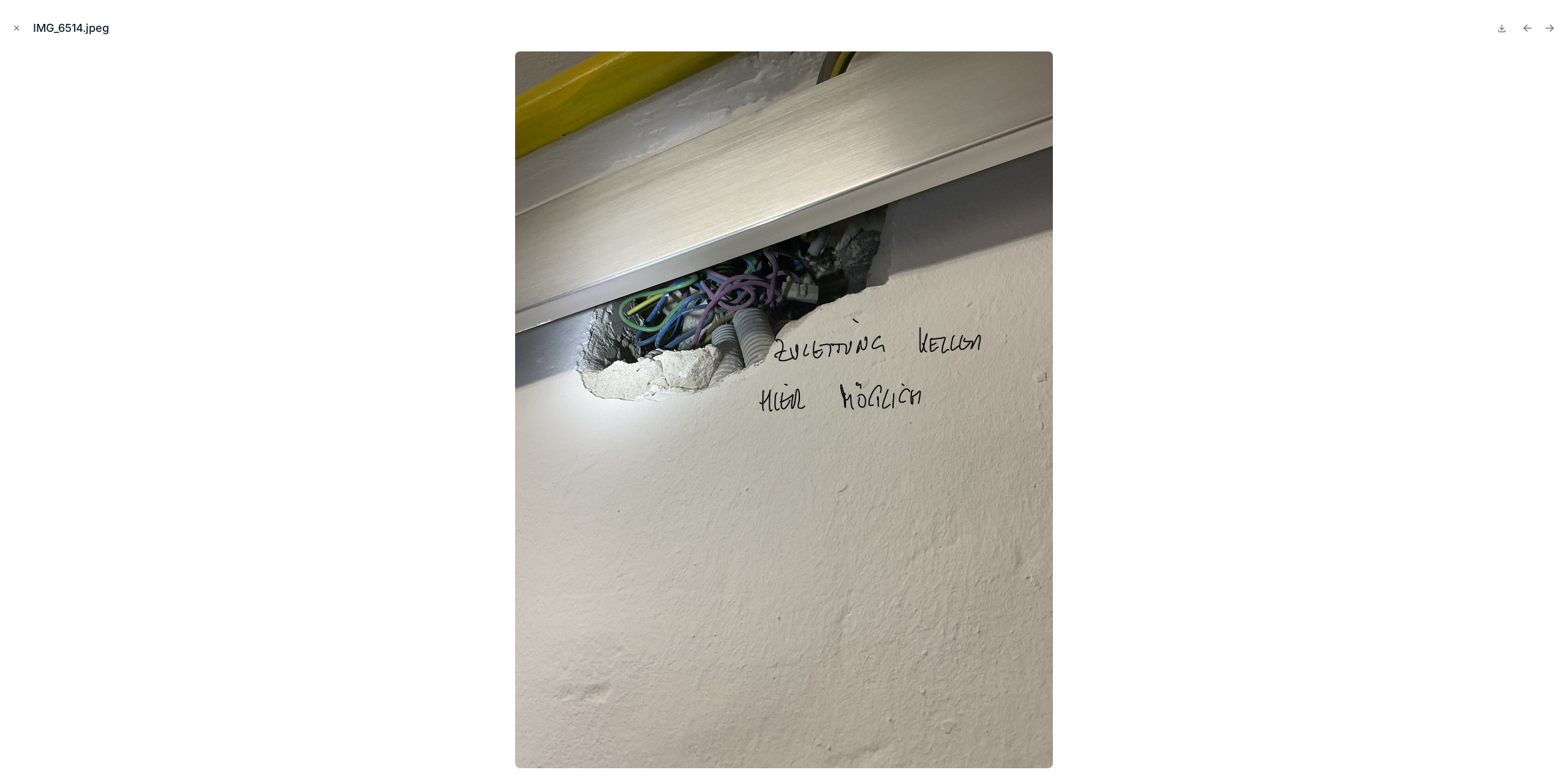
click at [1547, 30] on icon "Next file" at bounding box center [1549, 28] width 12 height 12
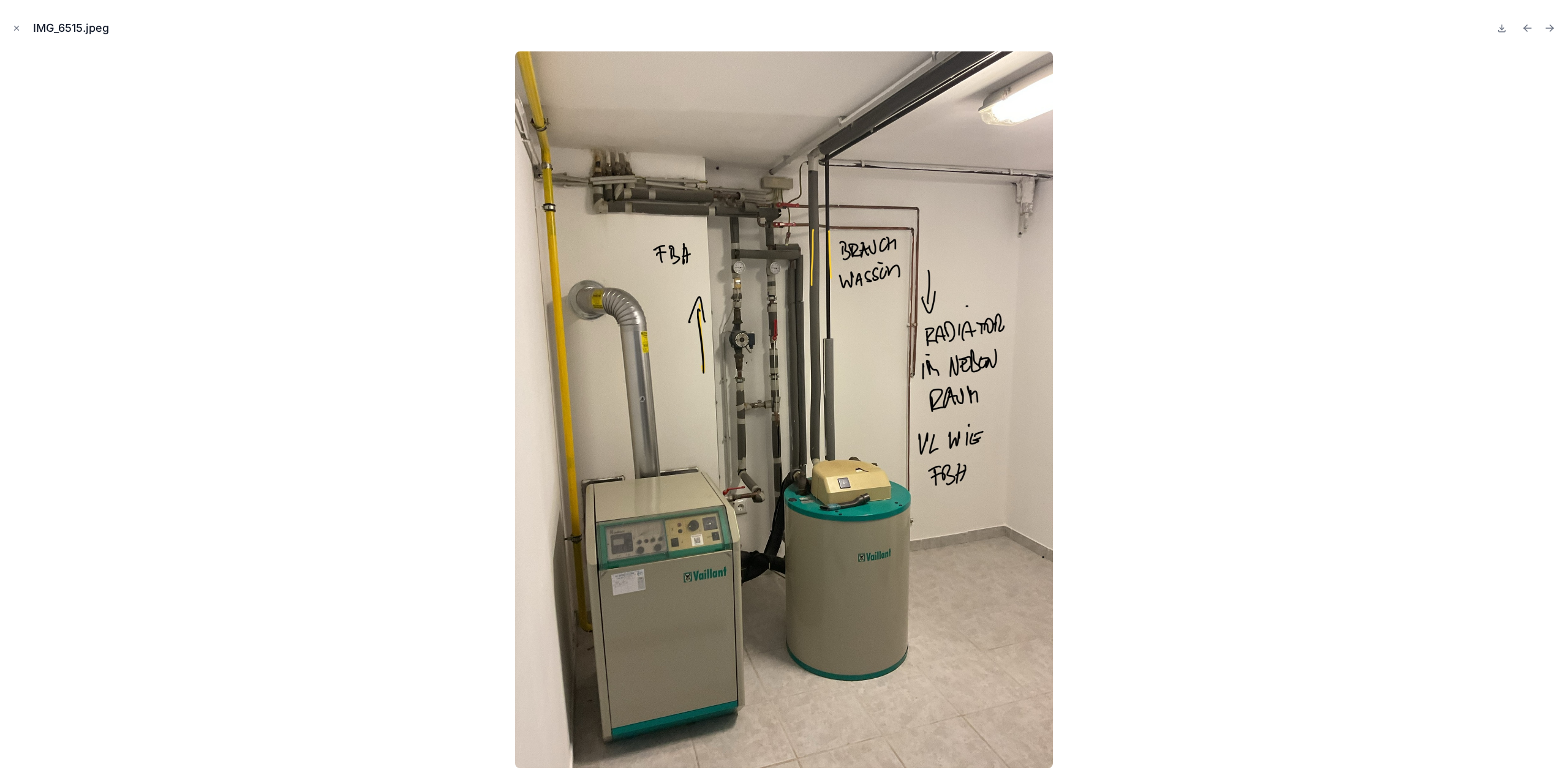
click at [1547, 30] on icon "Next file" at bounding box center [1549, 28] width 12 height 12
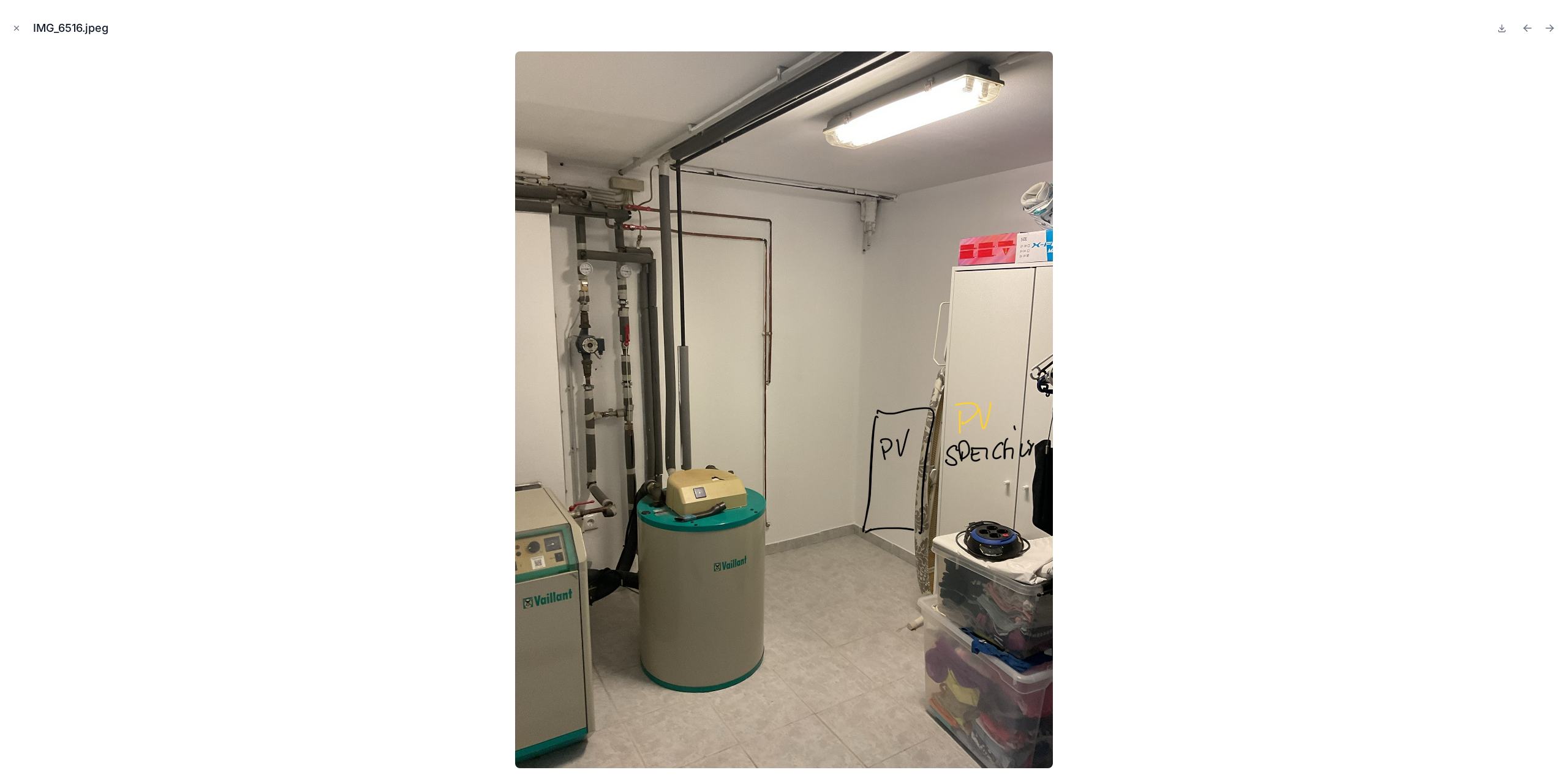
click at [1547, 30] on icon "Next file" at bounding box center [1549, 28] width 12 height 12
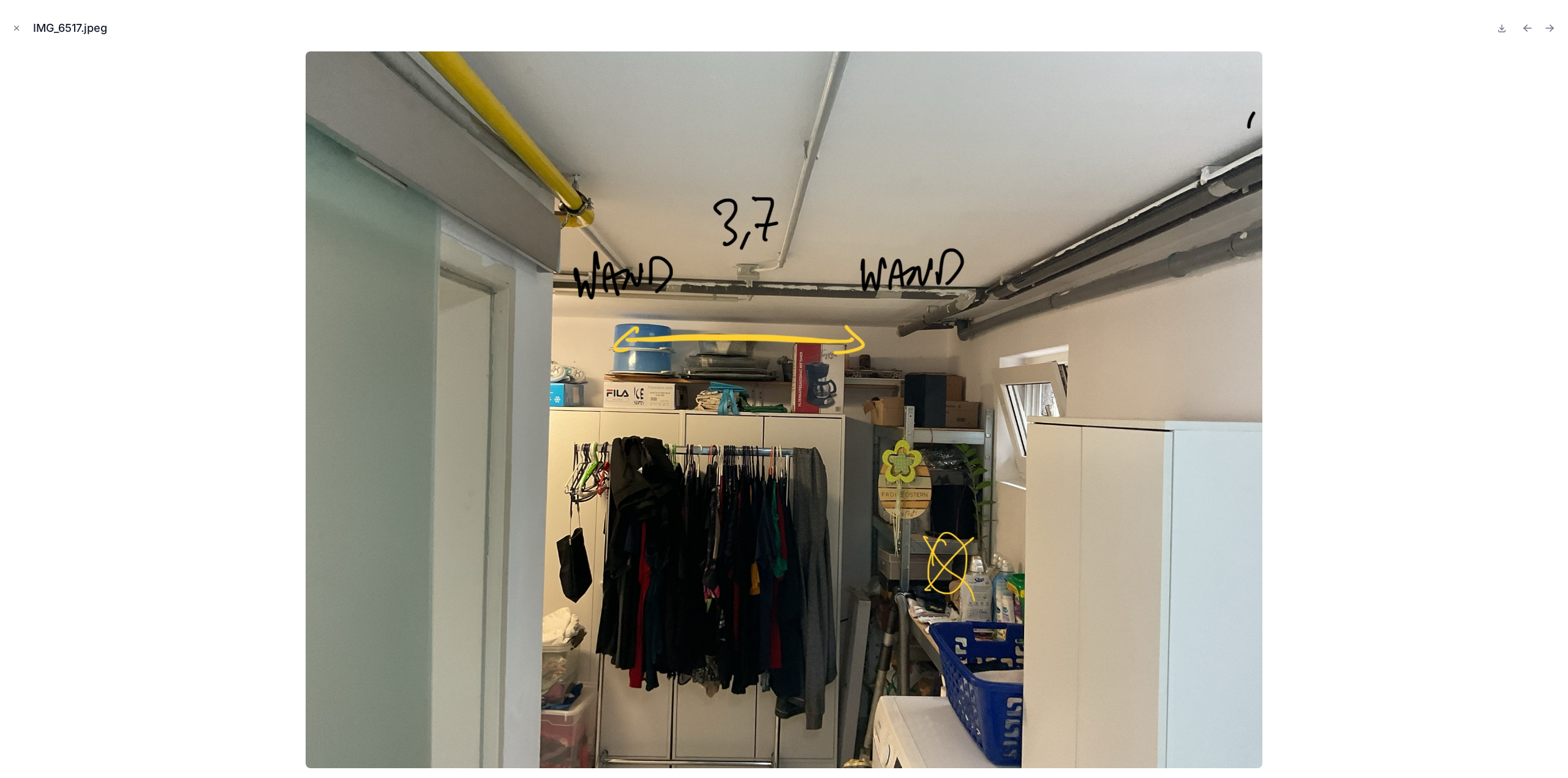
click at [1547, 30] on icon "Next file" at bounding box center [1549, 28] width 12 height 12
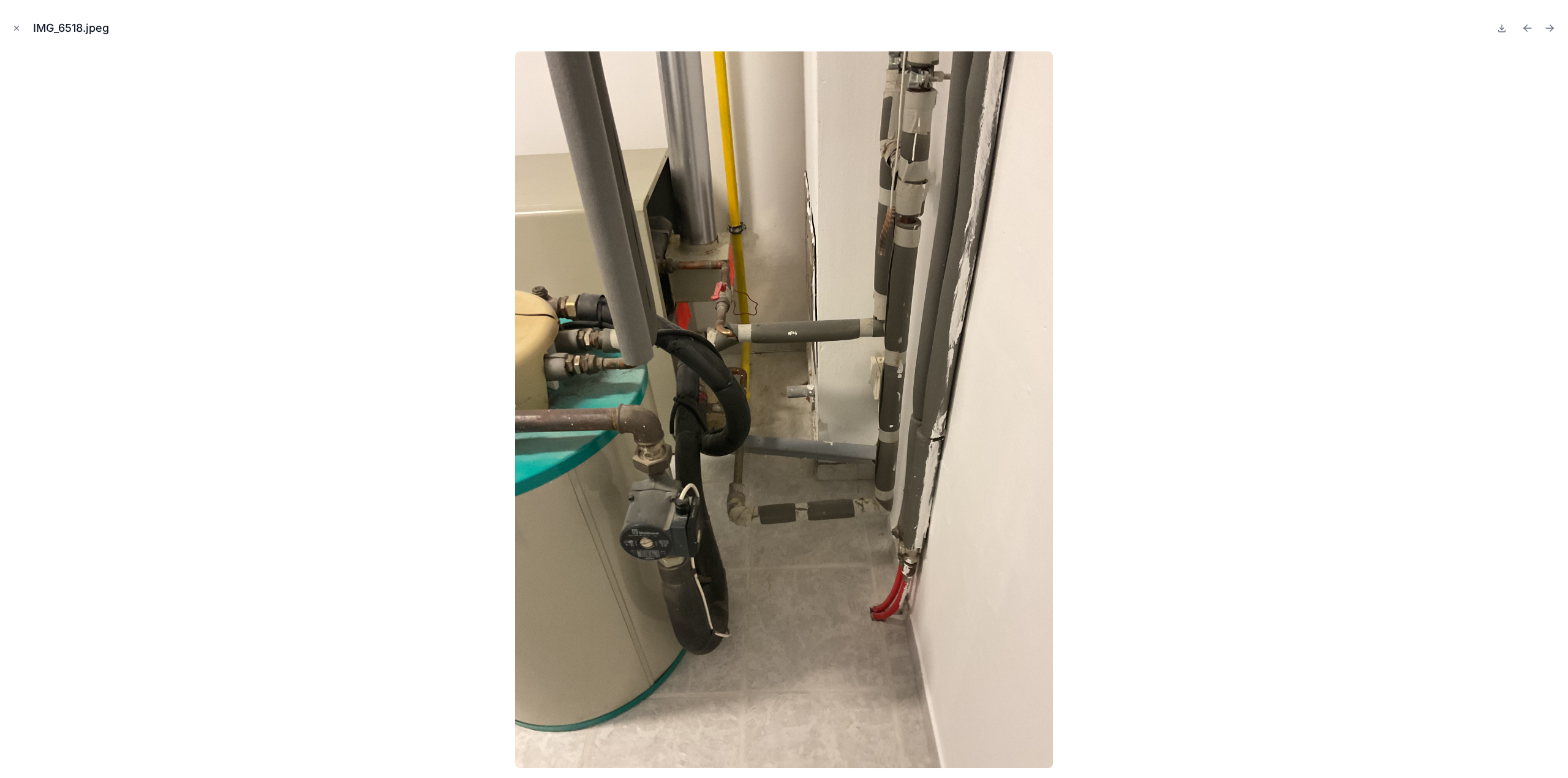
click at [1547, 30] on icon "Next file" at bounding box center [1549, 28] width 12 height 12
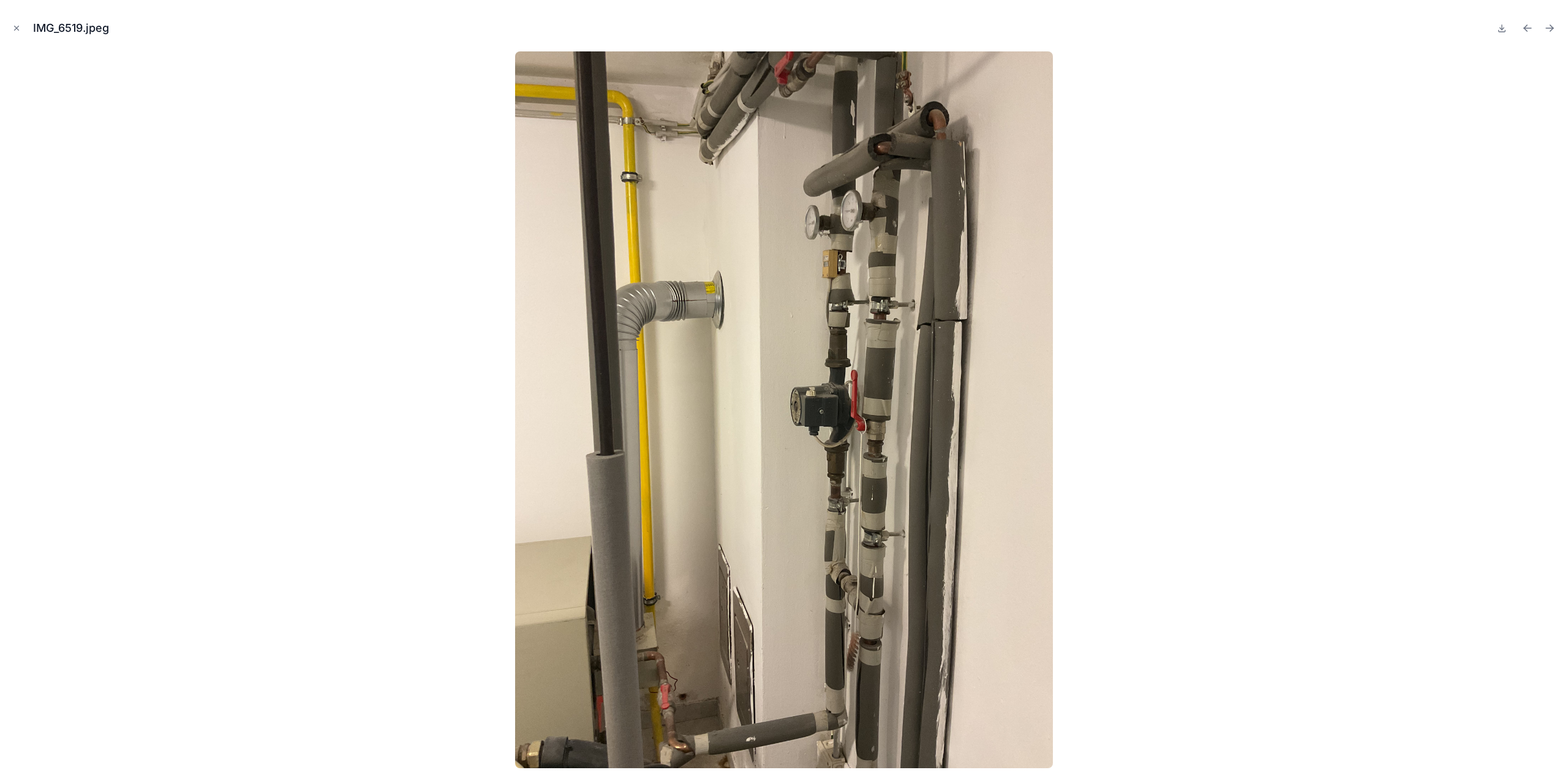
click at [1547, 30] on icon "Next file" at bounding box center [1549, 28] width 12 height 12
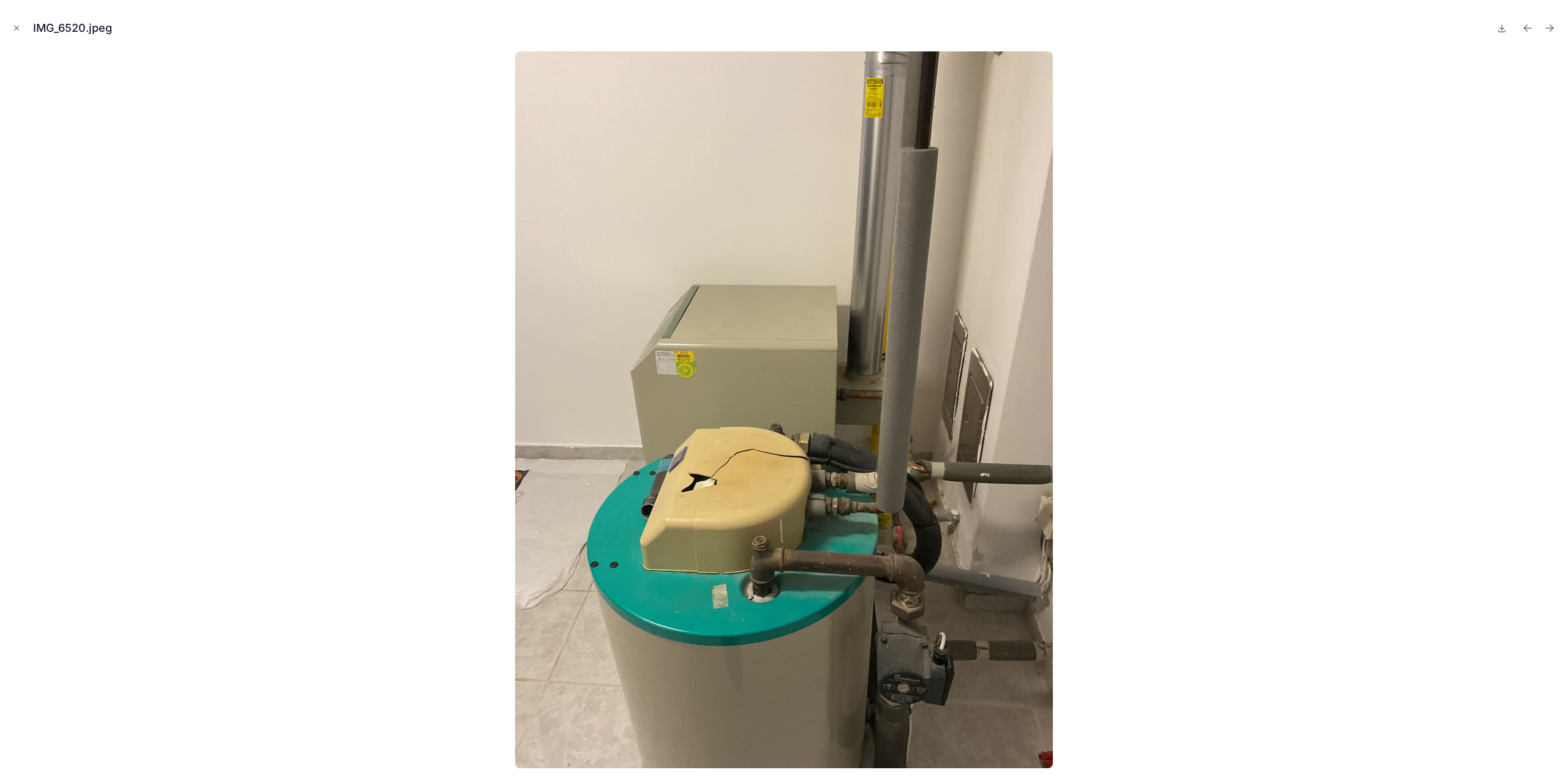
click at [1547, 30] on icon "Next file" at bounding box center [1549, 28] width 12 height 12
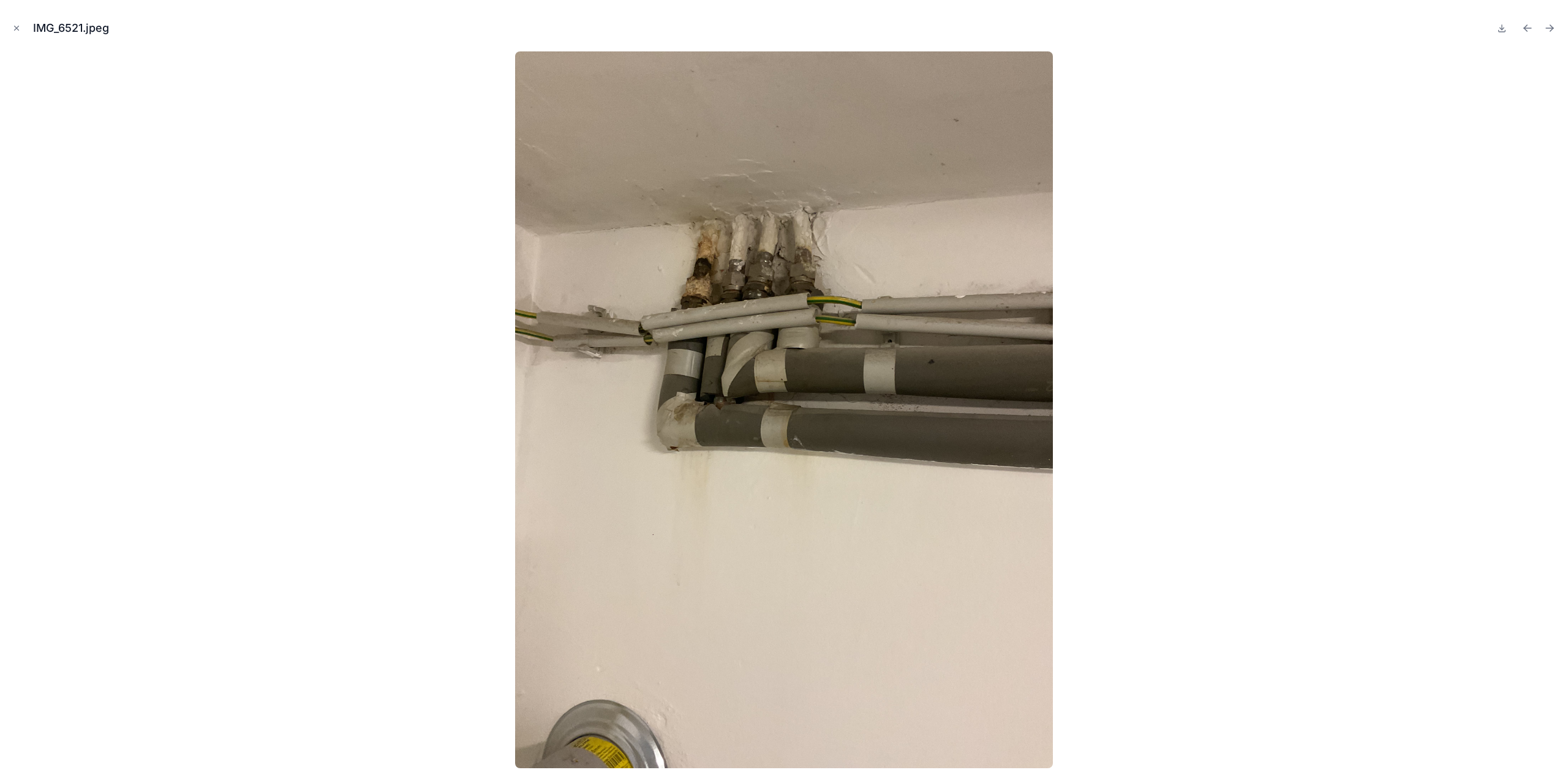
click at [1547, 30] on icon "Next file" at bounding box center [1549, 28] width 12 height 12
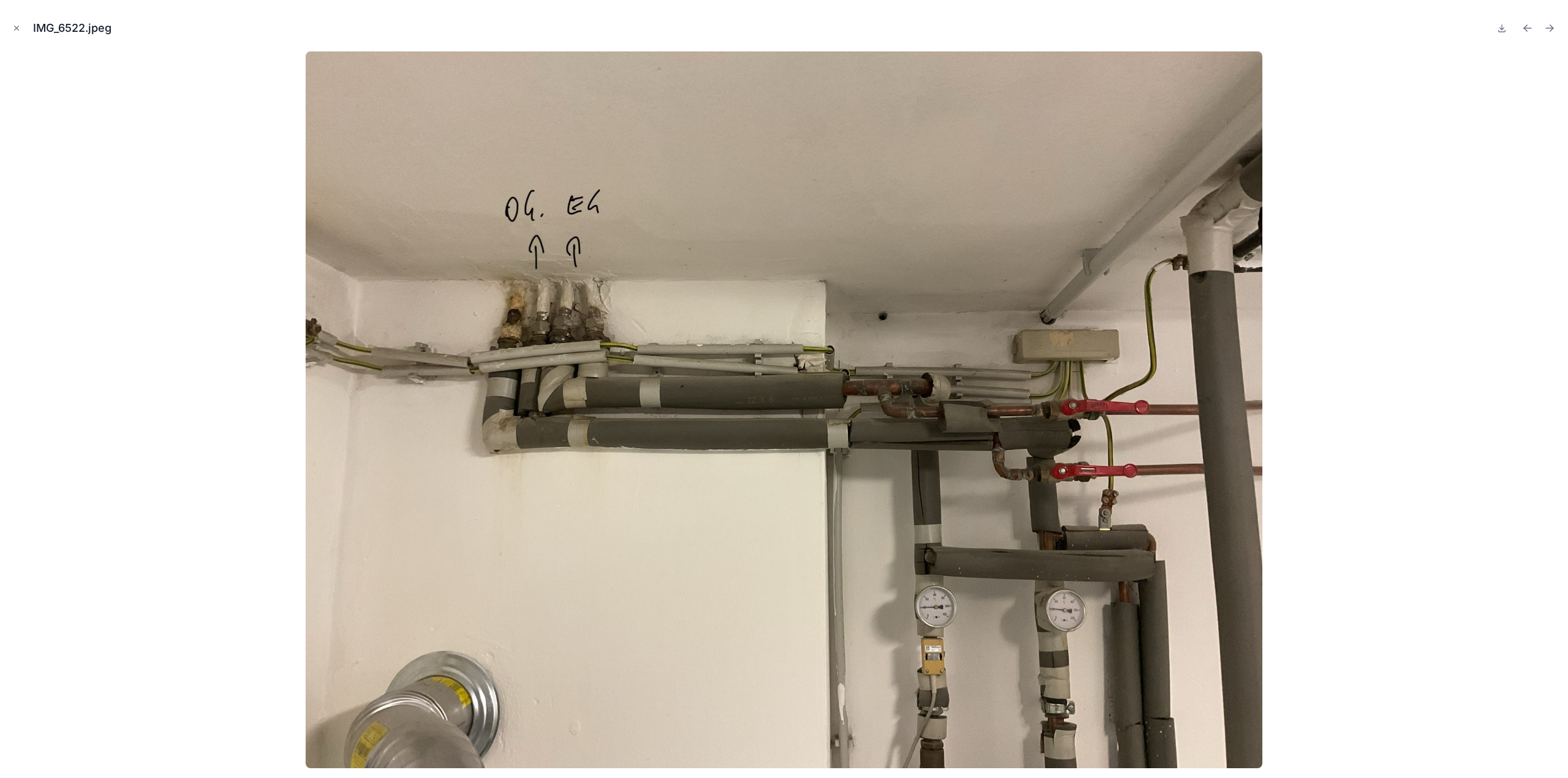
click at [1547, 30] on icon "Next file" at bounding box center [1549, 28] width 12 height 12
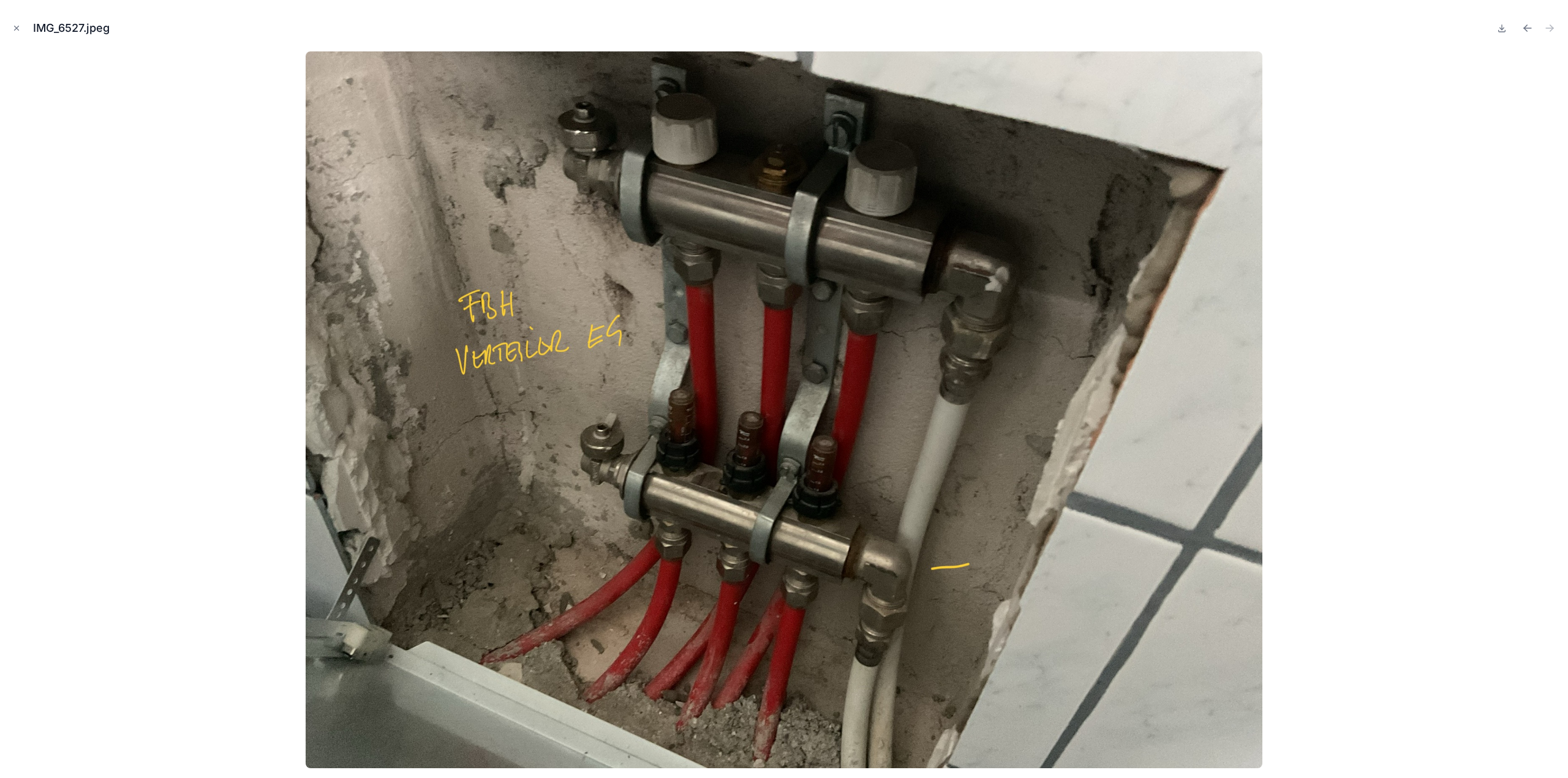
click at [20, 26] on icon "Close modal" at bounding box center [16, 28] width 8 height 8
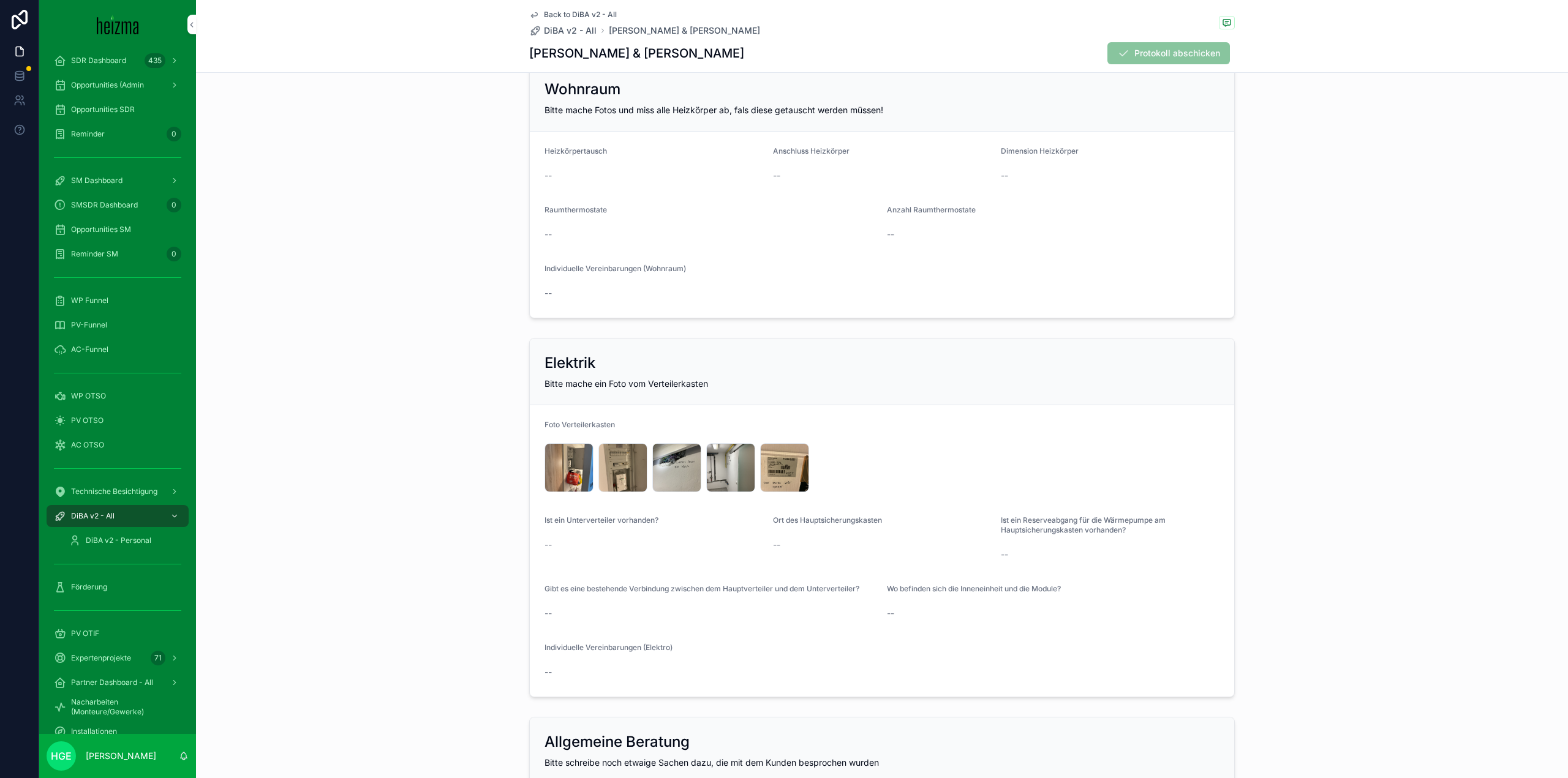
scroll to position [2509, 0]
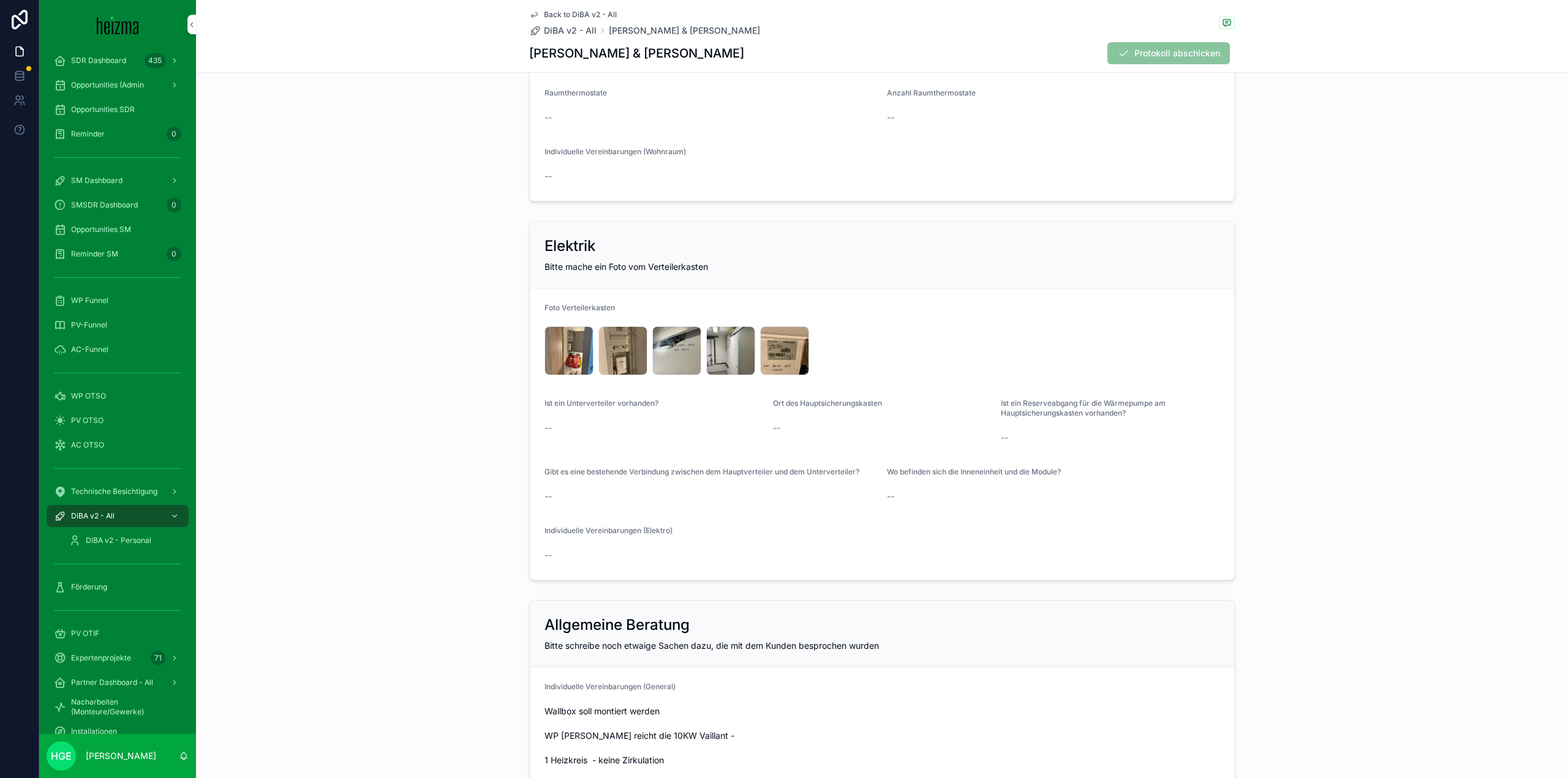
click at [0, 0] on div "IMG_6512 .jpeg" at bounding box center [0, 0] width 0 height 0
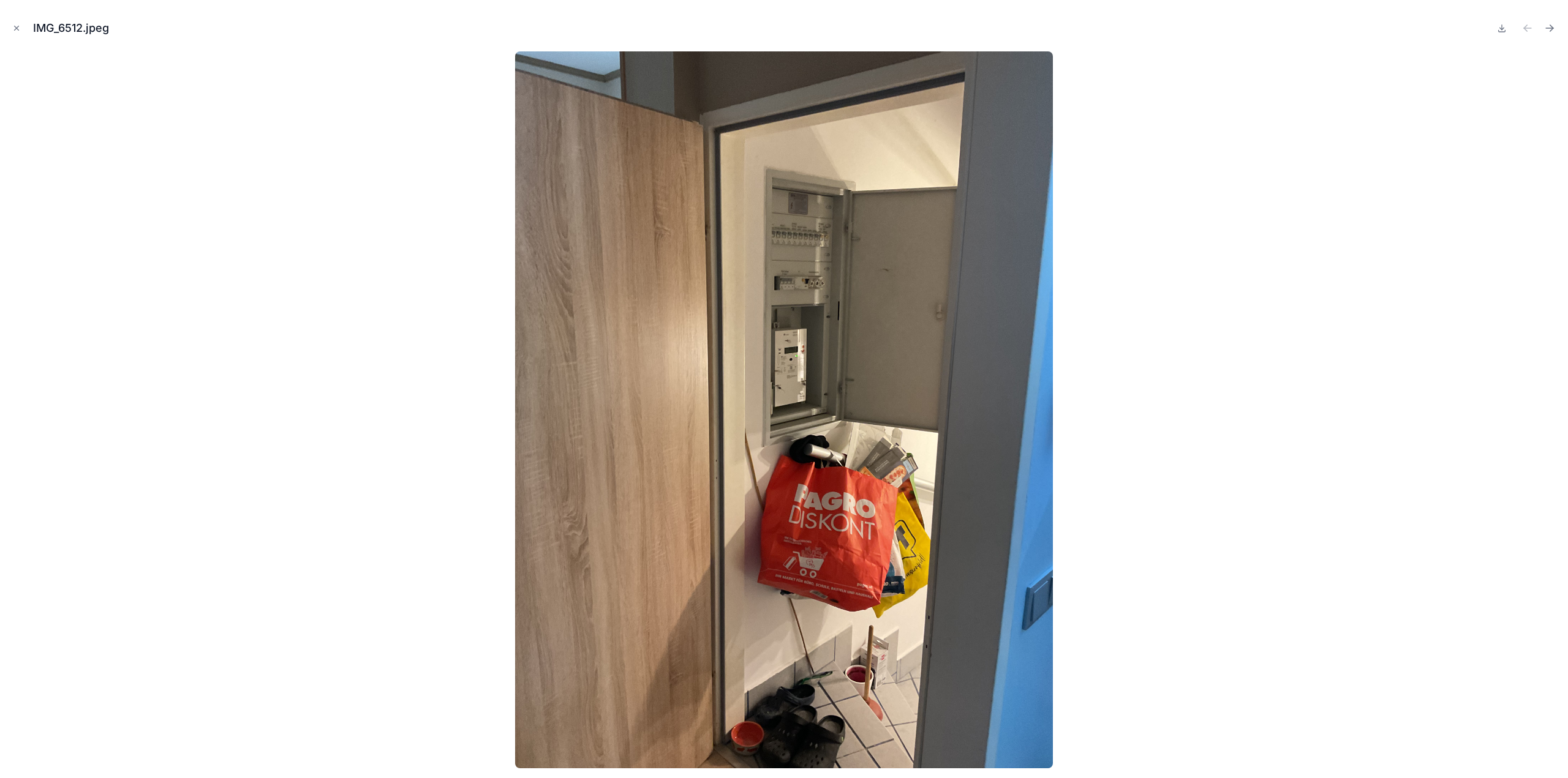
click at [1549, 26] on icon "Next file" at bounding box center [1549, 28] width 12 height 12
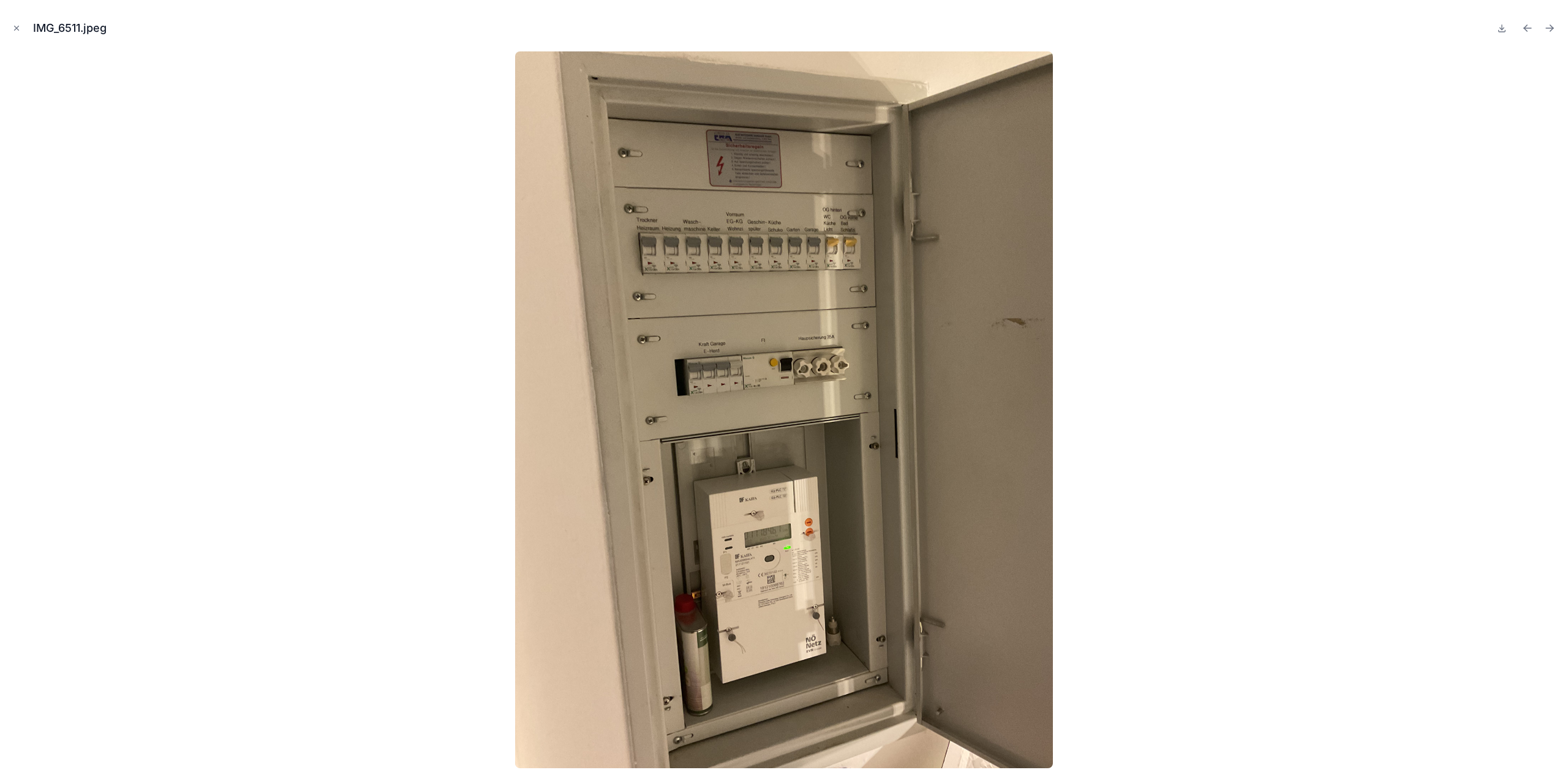
click at [1549, 26] on icon "Next file" at bounding box center [1549, 28] width 12 height 12
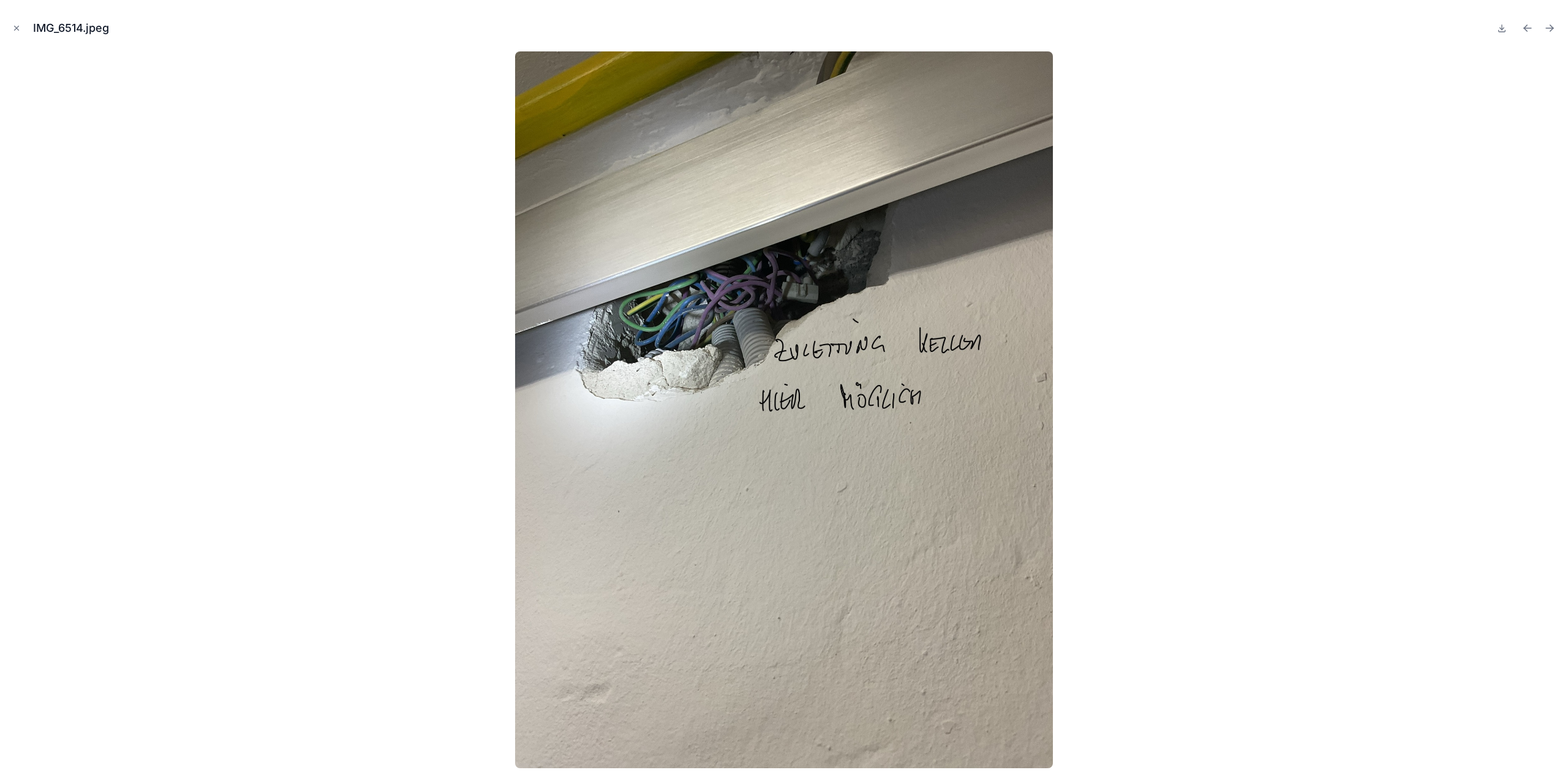
click at [1549, 26] on icon "Next file" at bounding box center [1549, 28] width 12 height 12
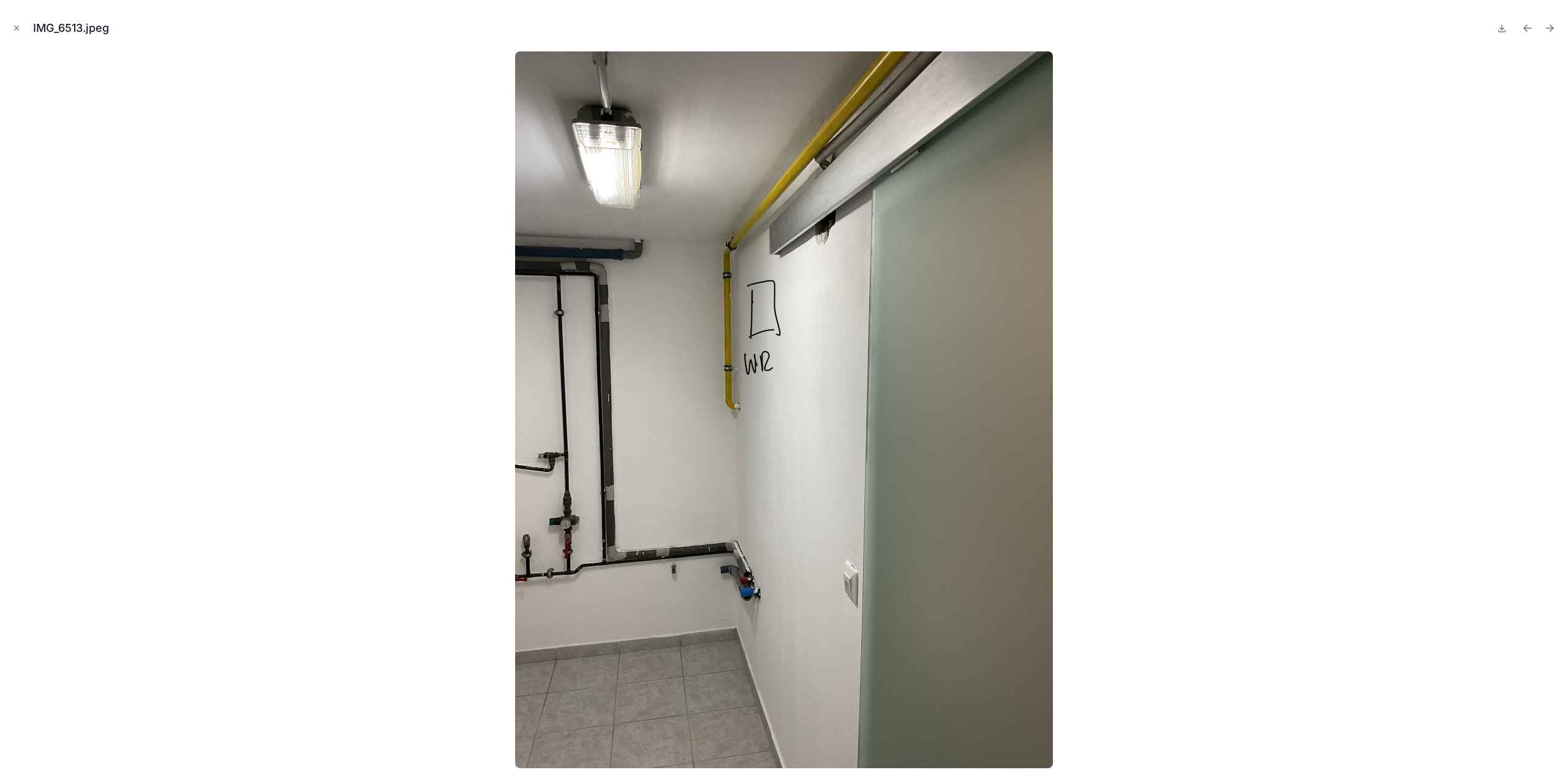
click at [1549, 26] on icon "Next file" at bounding box center [1549, 28] width 12 height 12
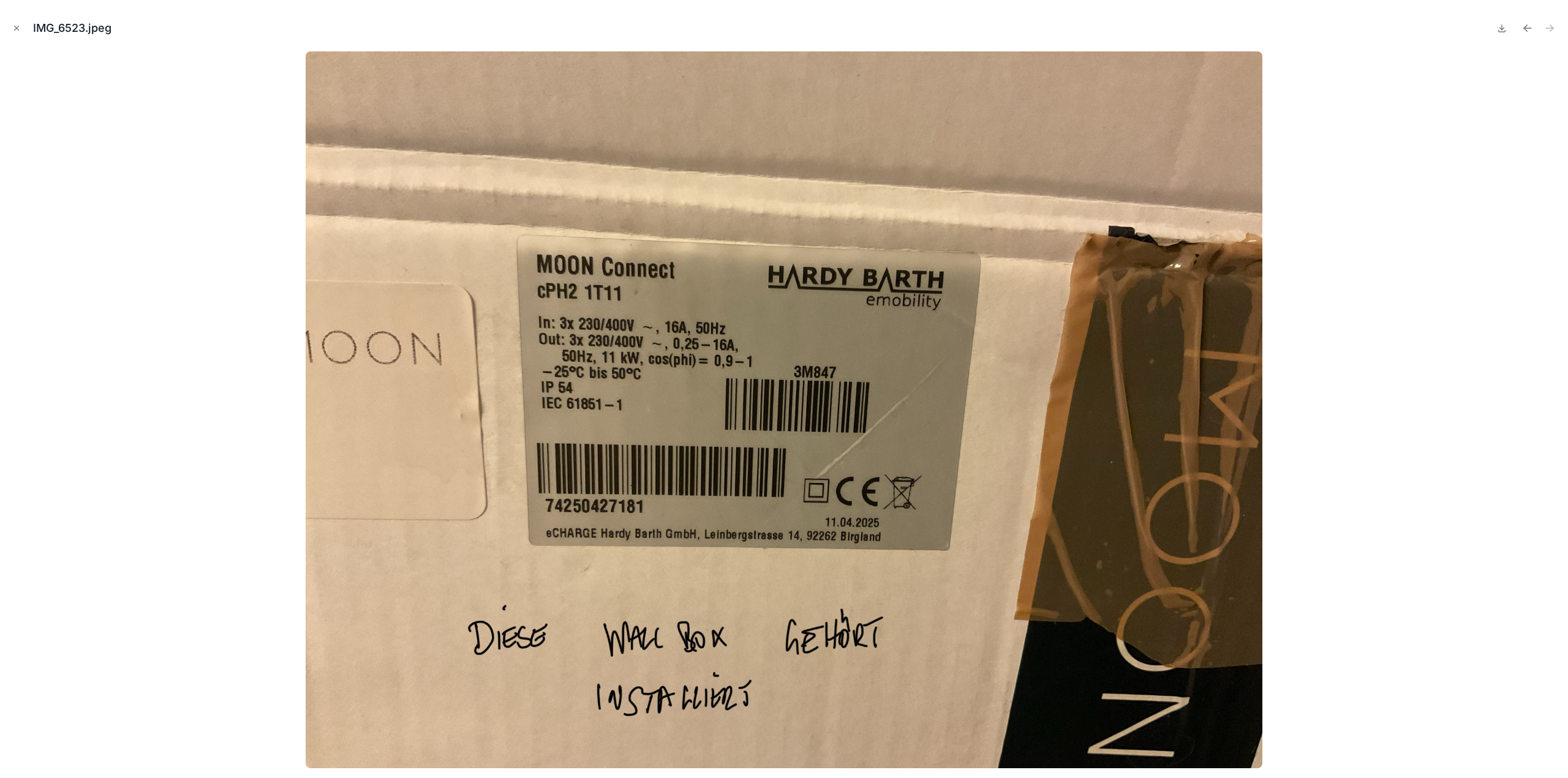
click at [17, 29] on icon "Close modal" at bounding box center [16, 28] width 8 height 8
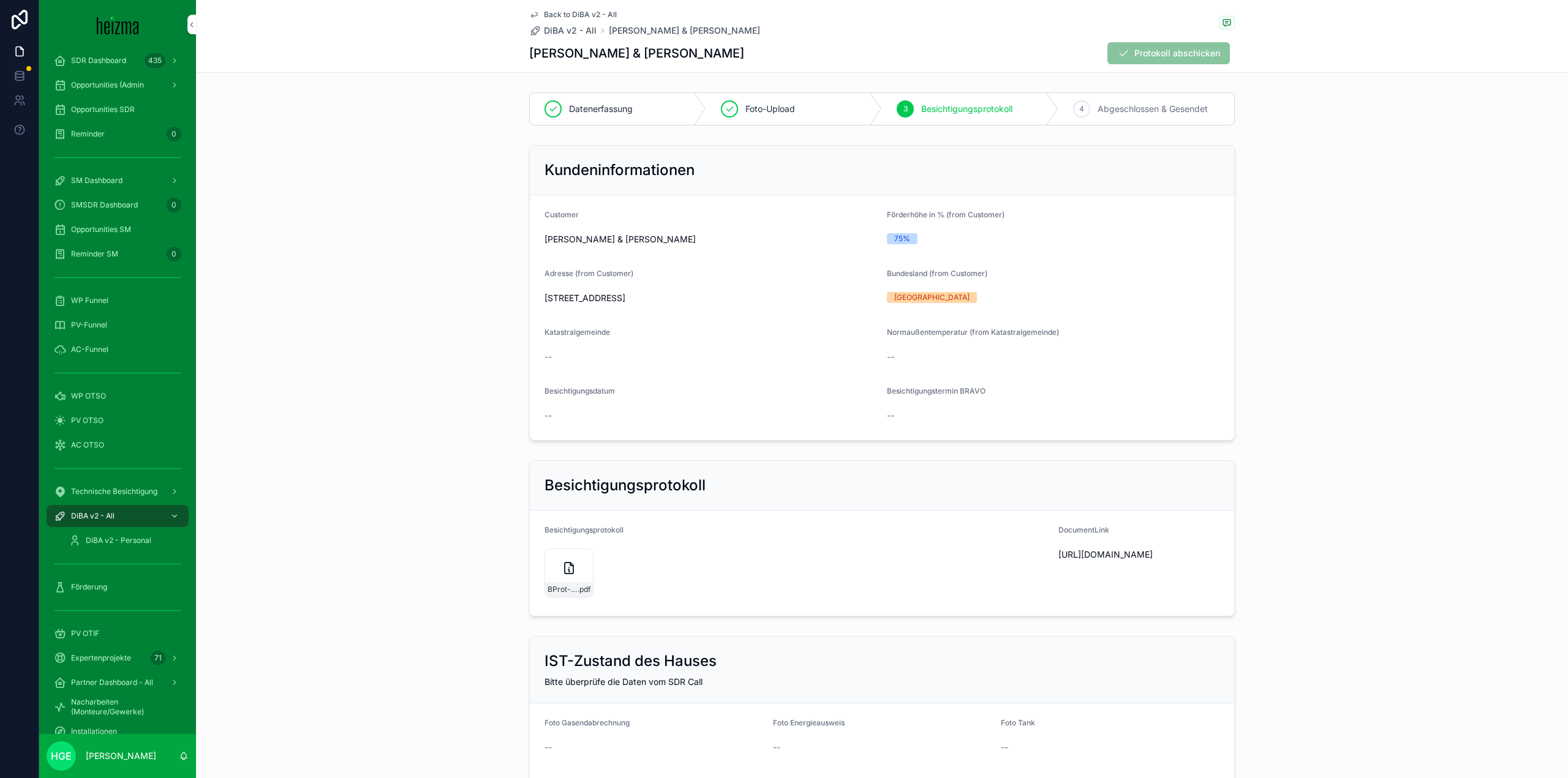
drag, startPoint x: 541, startPoint y: 299, endPoint x: 680, endPoint y: 302, distance: 139.0
click at [680, 302] on span "[STREET_ADDRESS]" at bounding box center [711, 298] width 332 height 12
copy span "[STREET_ADDRESS]"
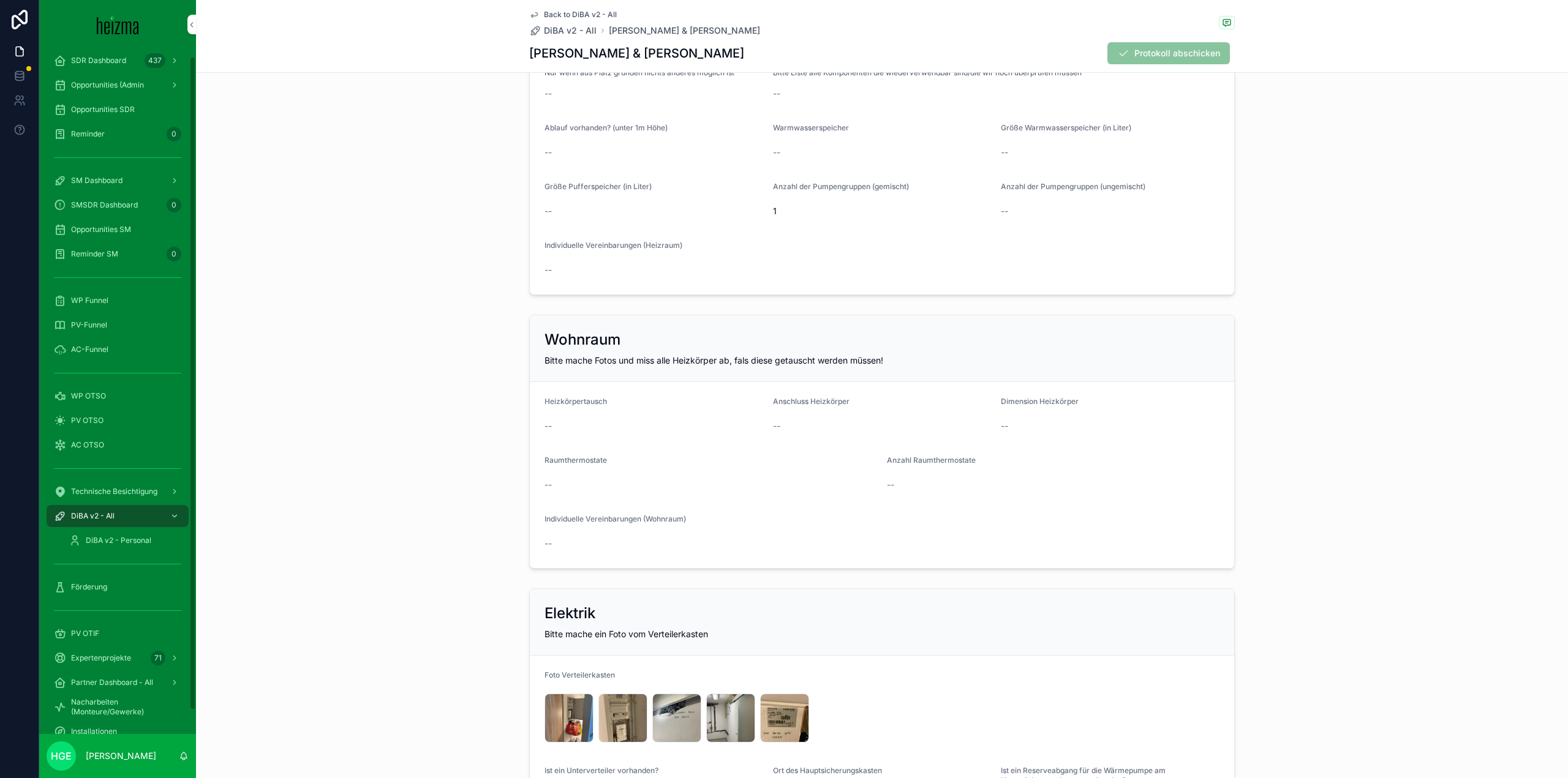
scroll to position [2143, 0]
click at [84, 302] on span "WP Funnel" at bounding box center [90, 301] width 38 height 10
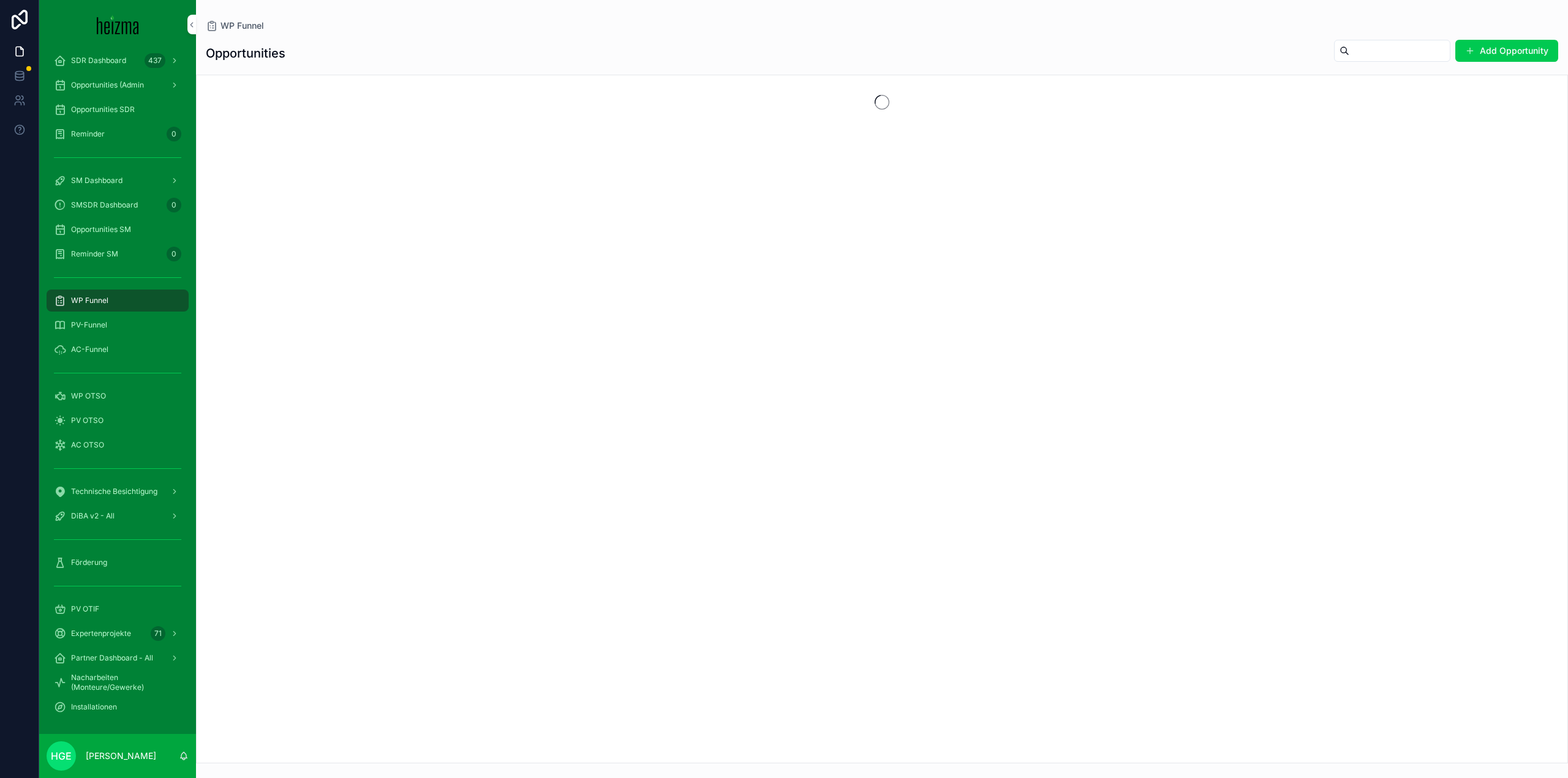
click at [1354, 45] on input "scrollable content" at bounding box center [1398, 50] width 100 height 17
type input "*******"
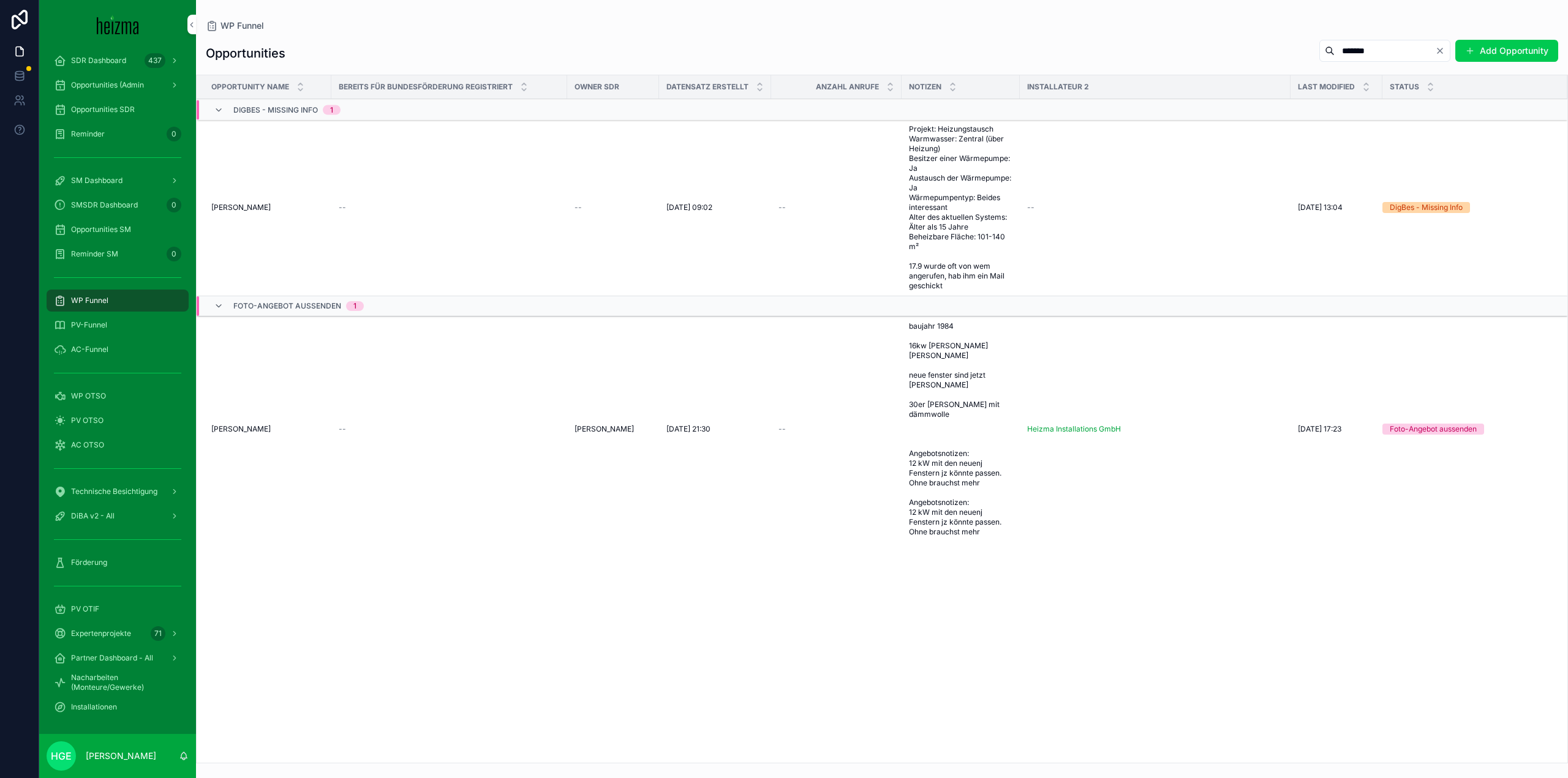
click at [80, 87] on span "Opportunities (Admin" at bounding box center [107, 84] width 73 height 10
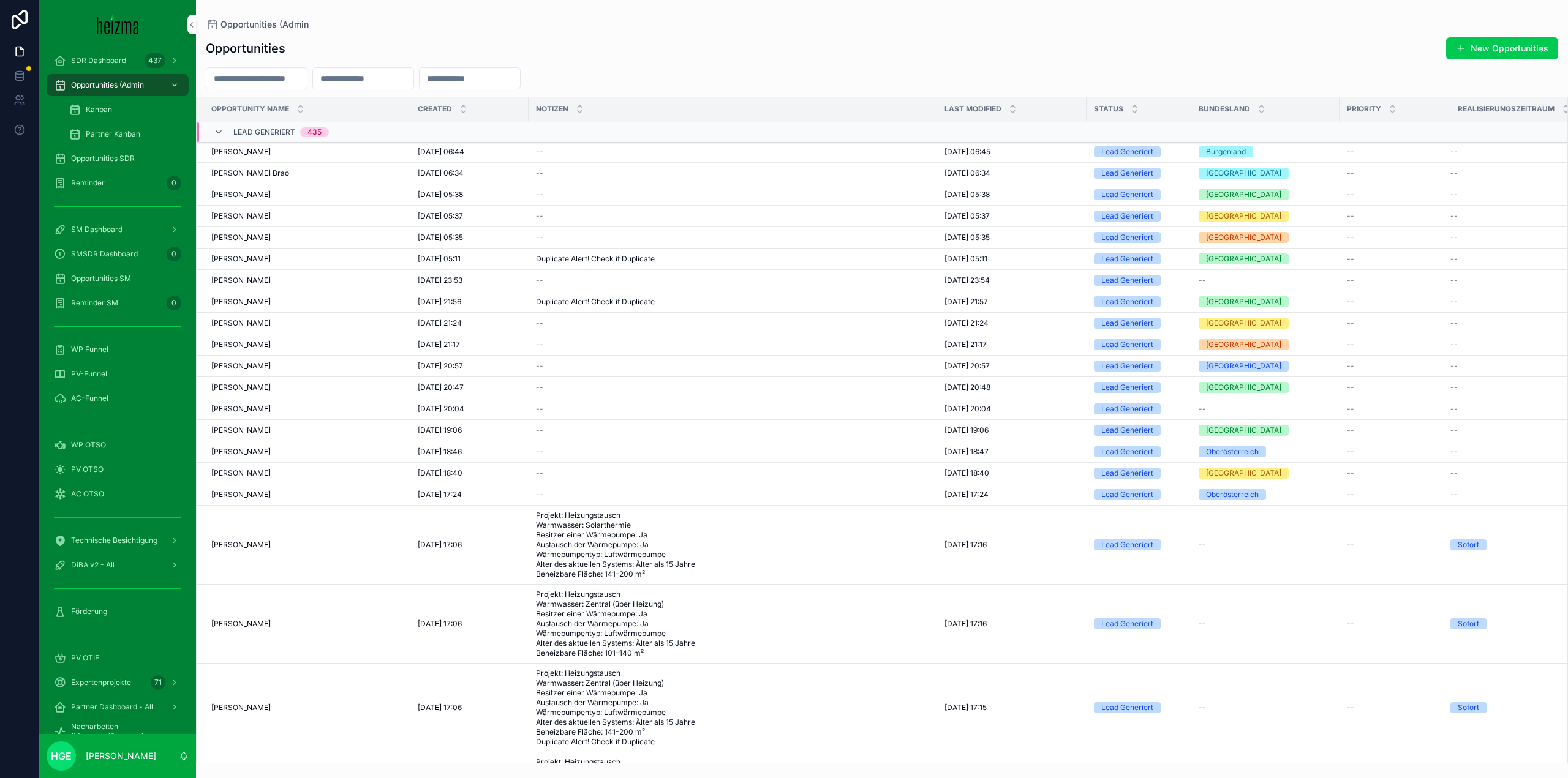
click at [280, 85] on input "scrollable content" at bounding box center [256, 78] width 100 height 17
type input "*"
type input "*******"
